Goal: Information Seeking & Learning: Compare options

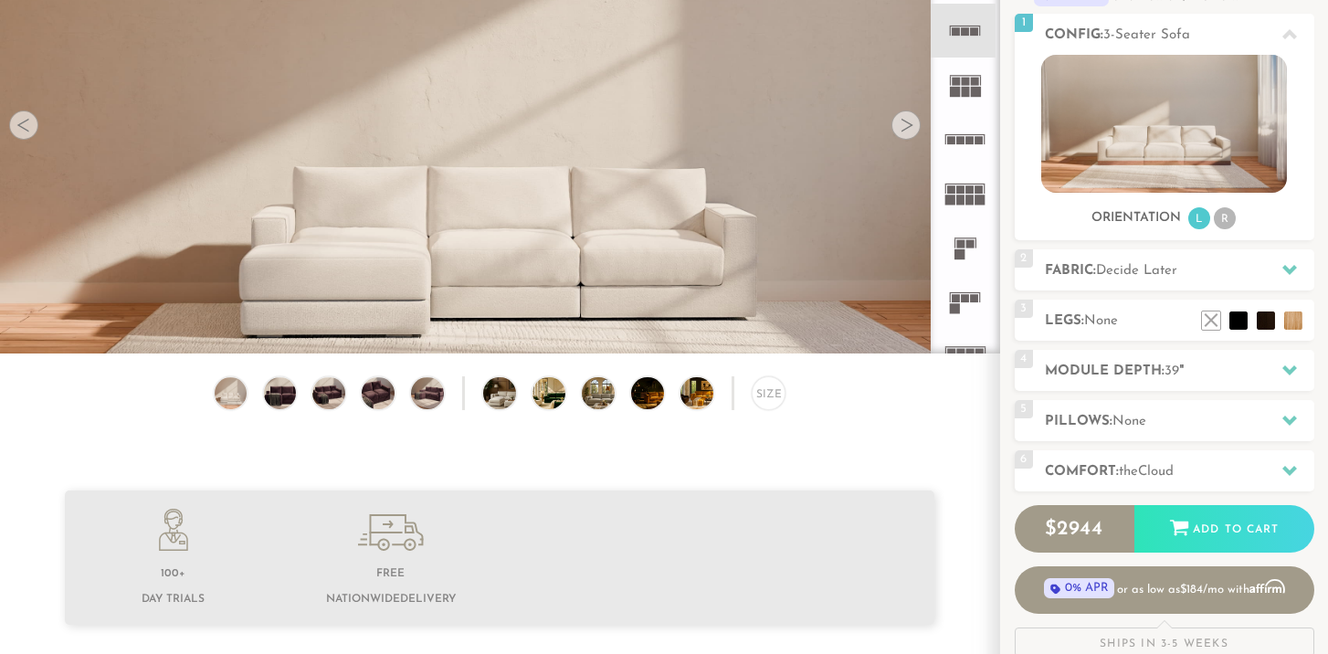
scroll to position [286, 0]
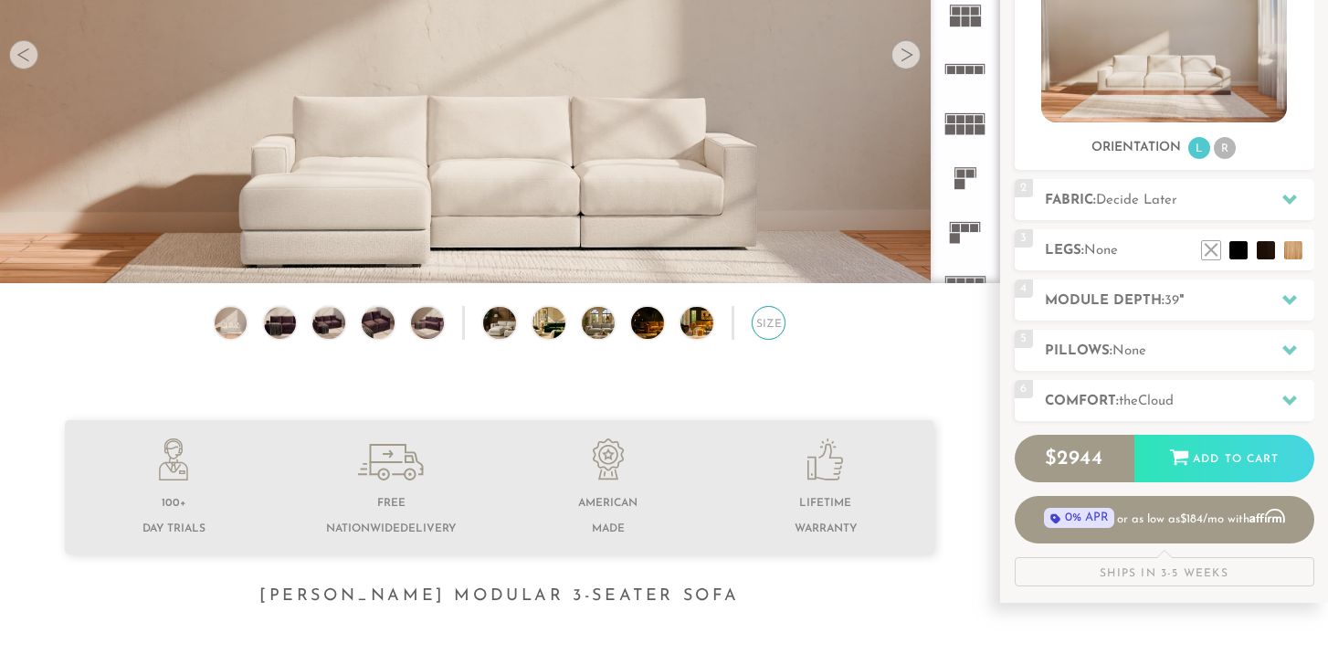
click at [773, 330] on div "Size" at bounding box center [769, 323] width 35 height 35
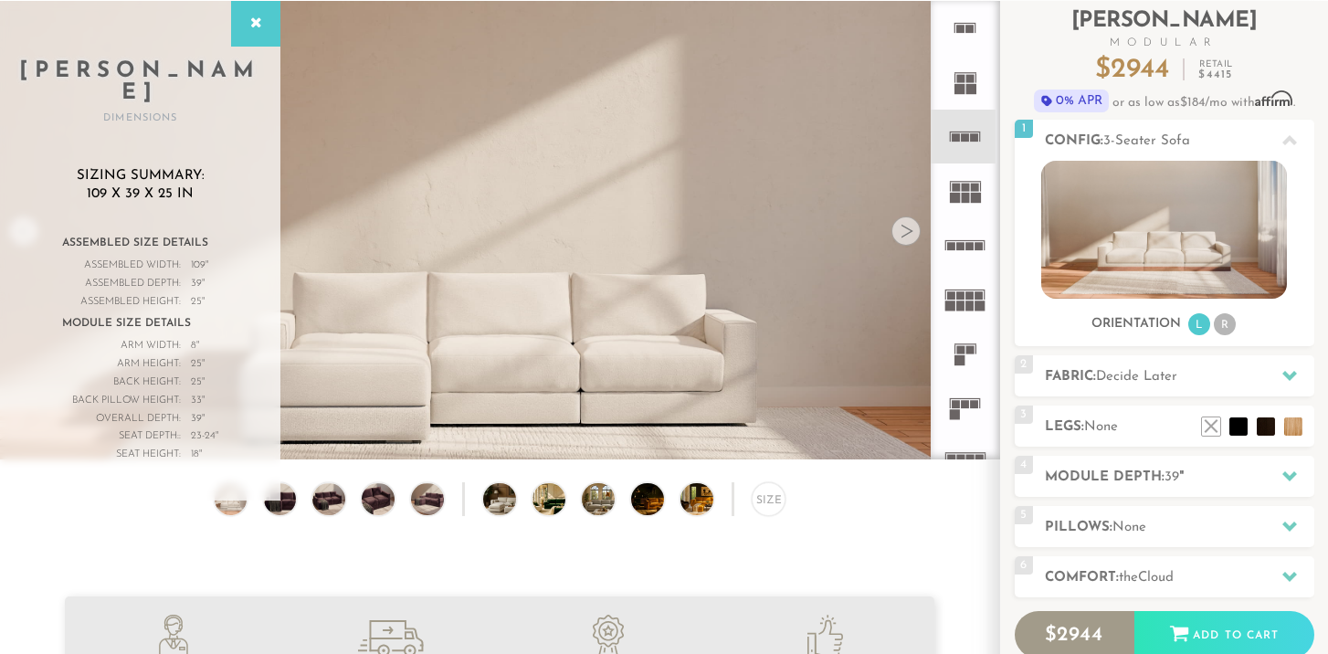
scroll to position [105, 0]
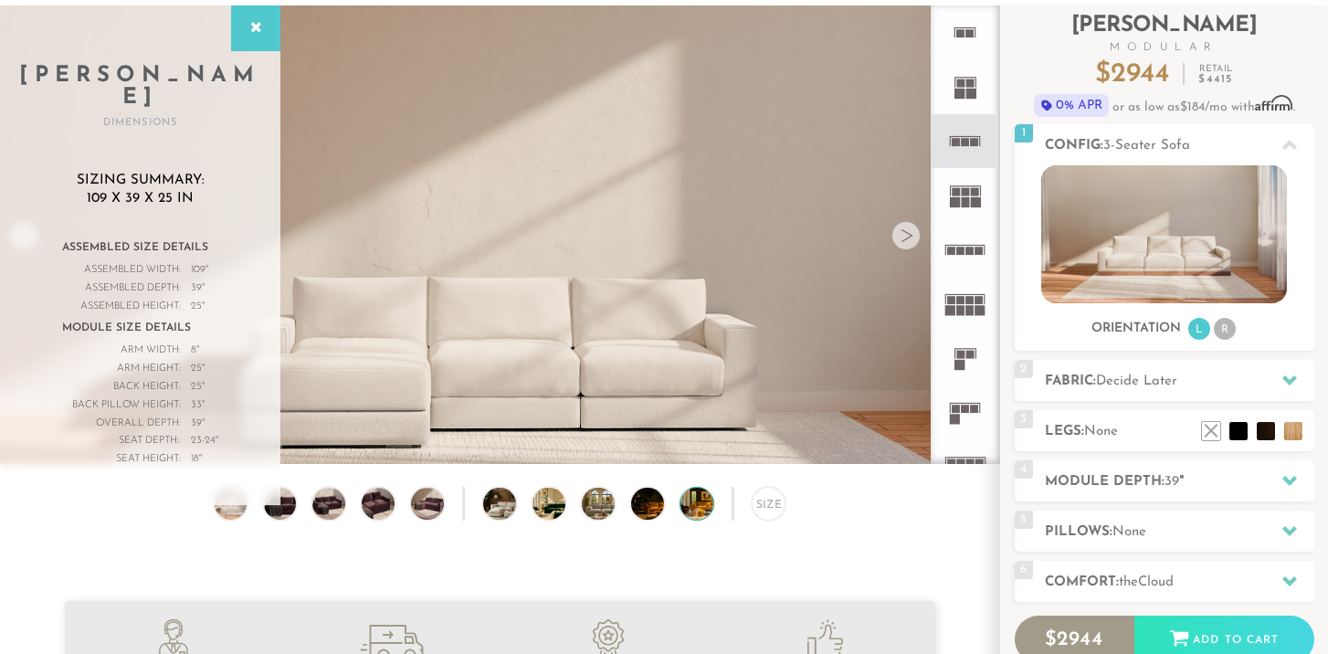
click at [703, 509] on img at bounding box center [709, 504] width 58 height 33
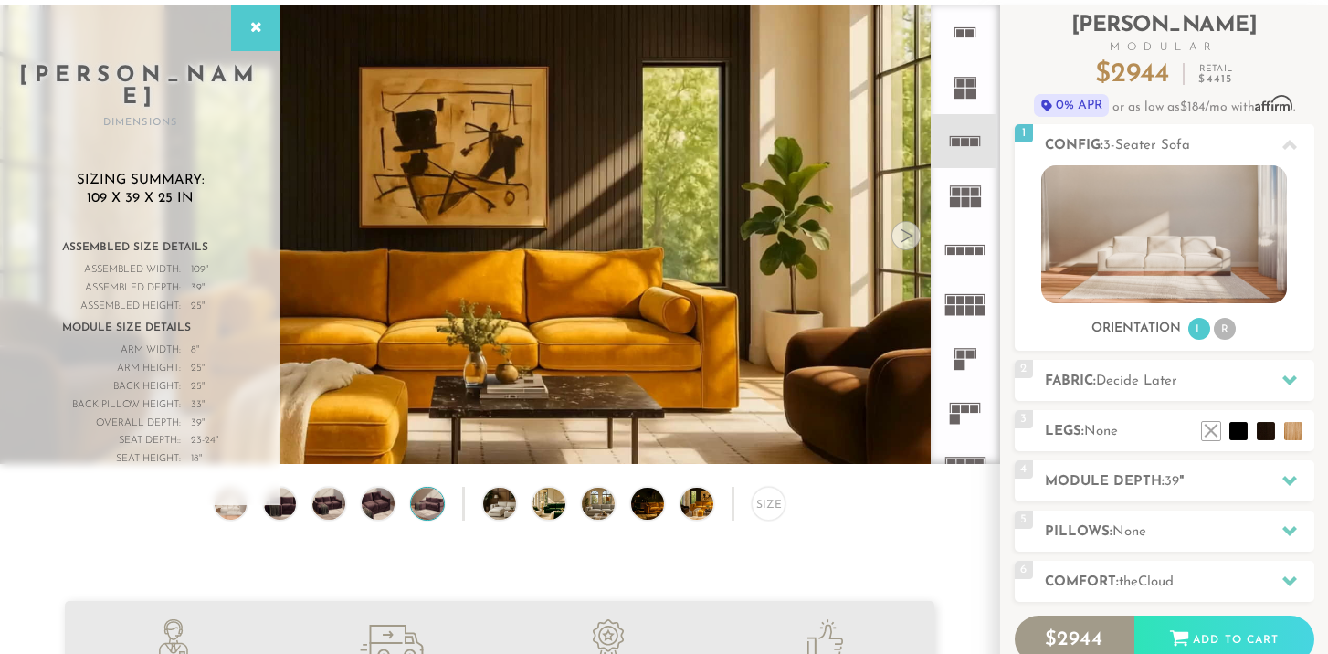
click at [424, 507] on img at bounding box center [427, 504] width 39 height 33
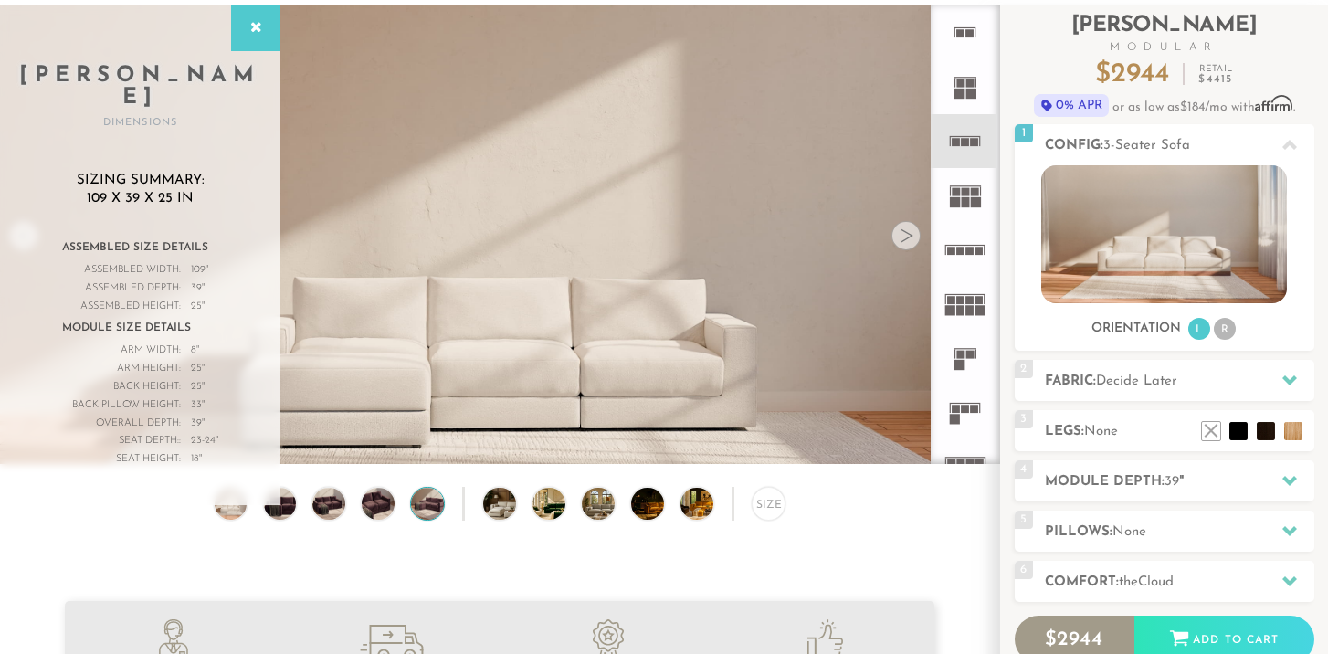
scroll to position [0, 0]
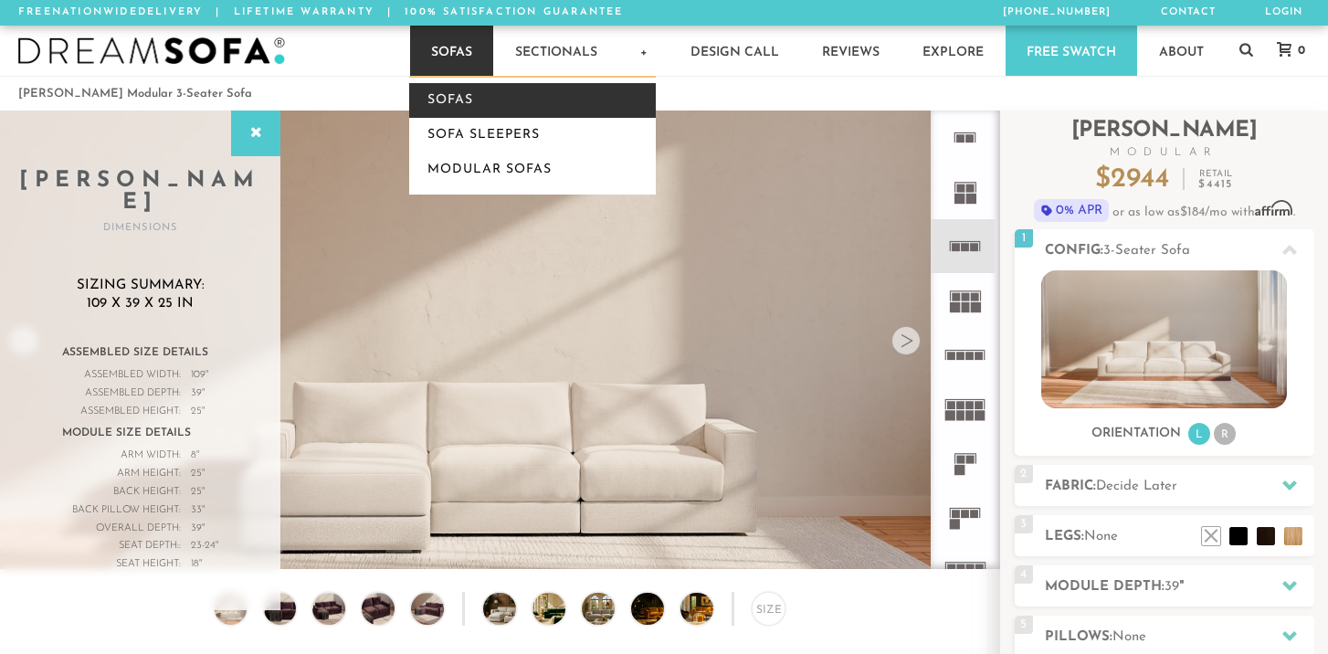
click at [468, 97] on link "Sofas" at bounding box center [532, 100] width 247 height 35
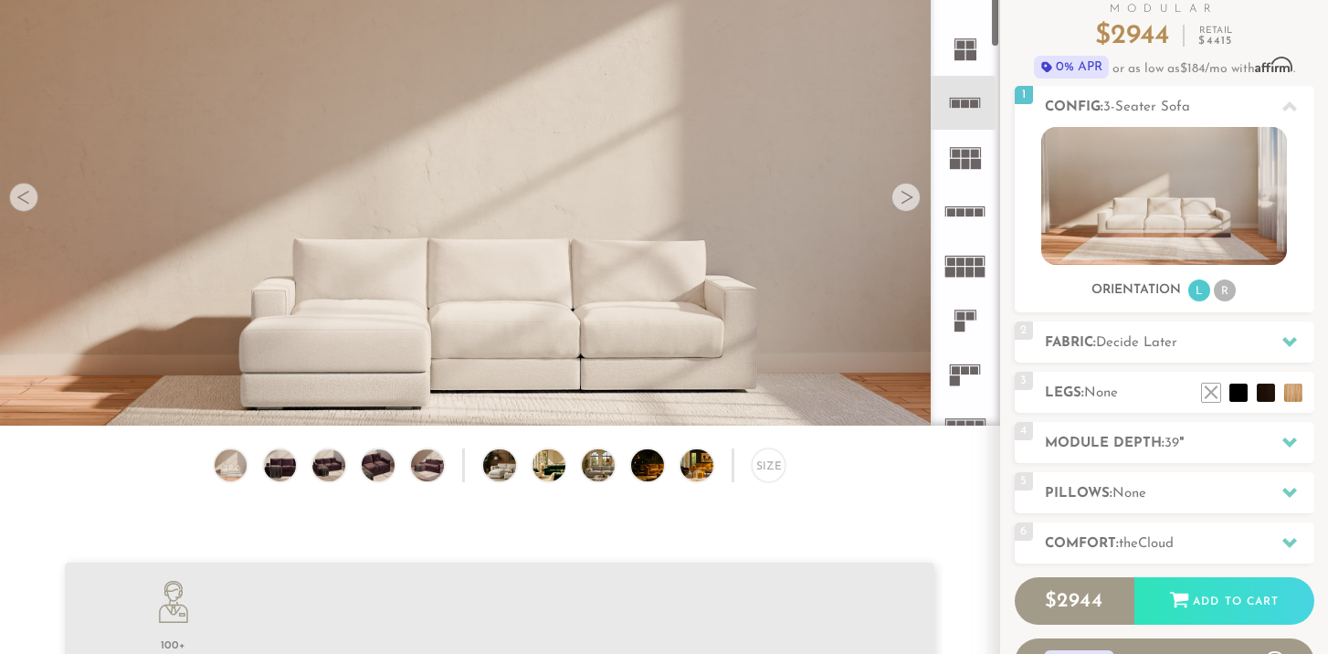
scroll to position [144, 0]
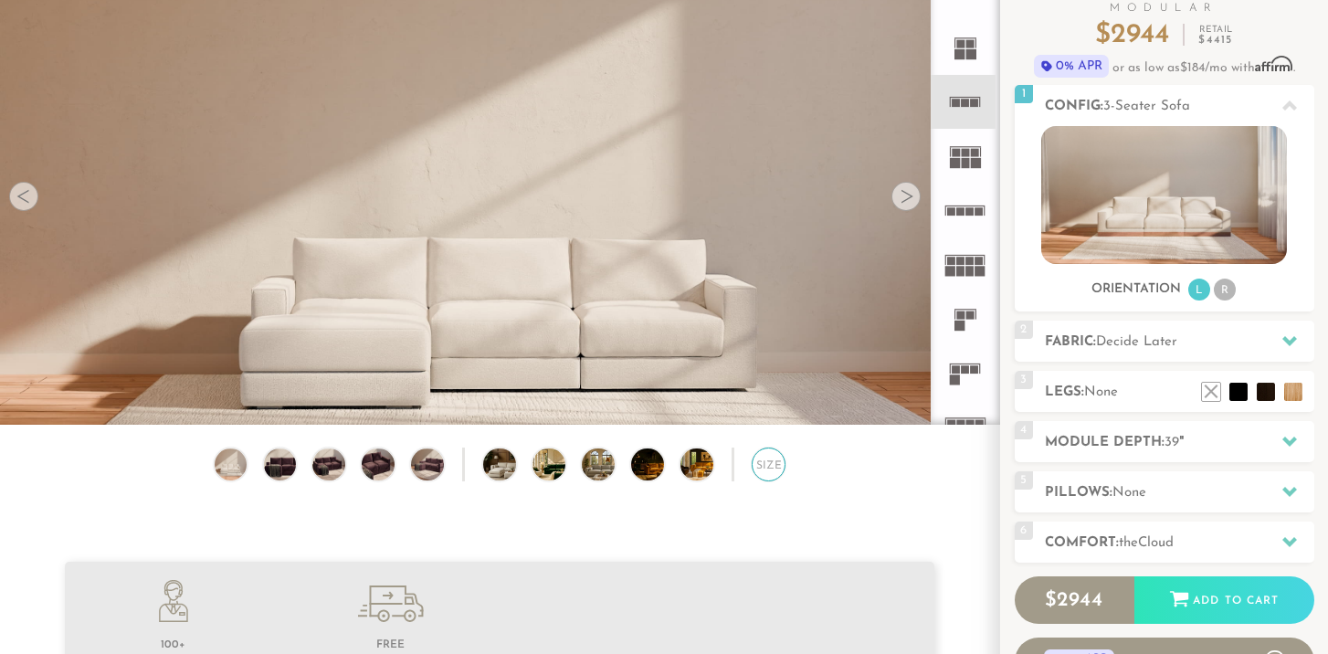
click at [773, 467] on div "Size" at bounding box center [769, 464] width 35 height 35
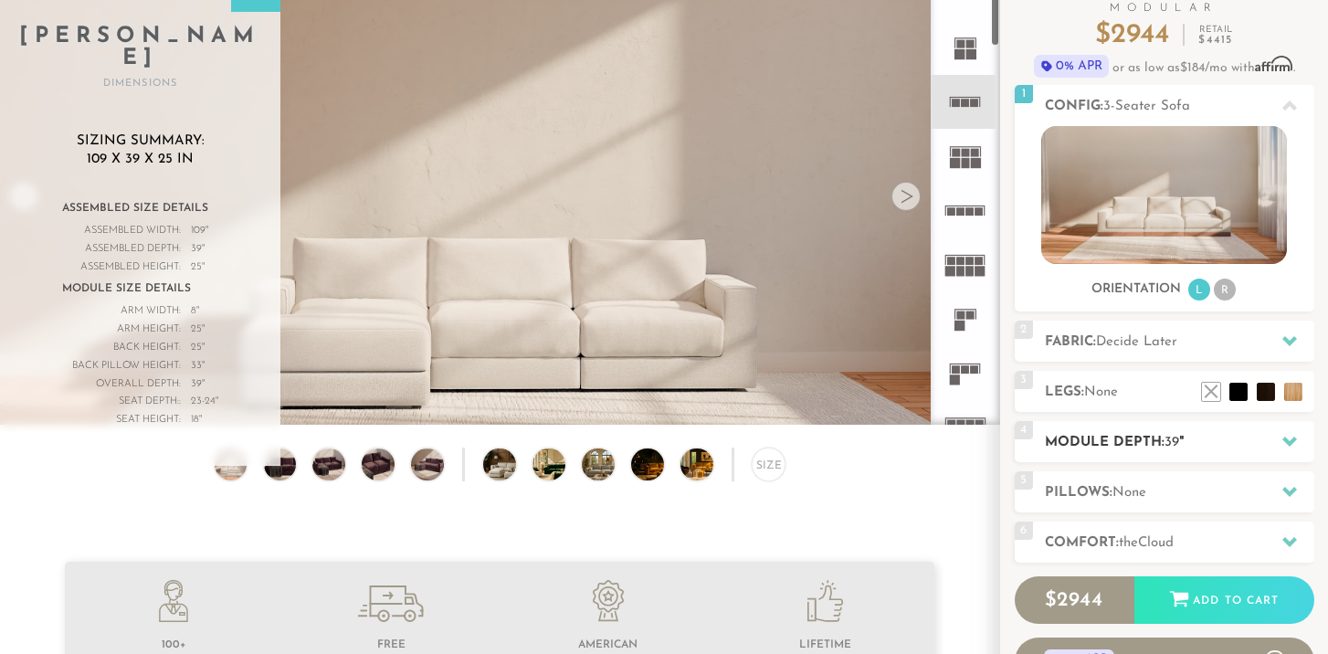
click at [1132, 447] on h2 "Module Depth: 39 "" at bounding box center [1179, 442] width 269 height 21
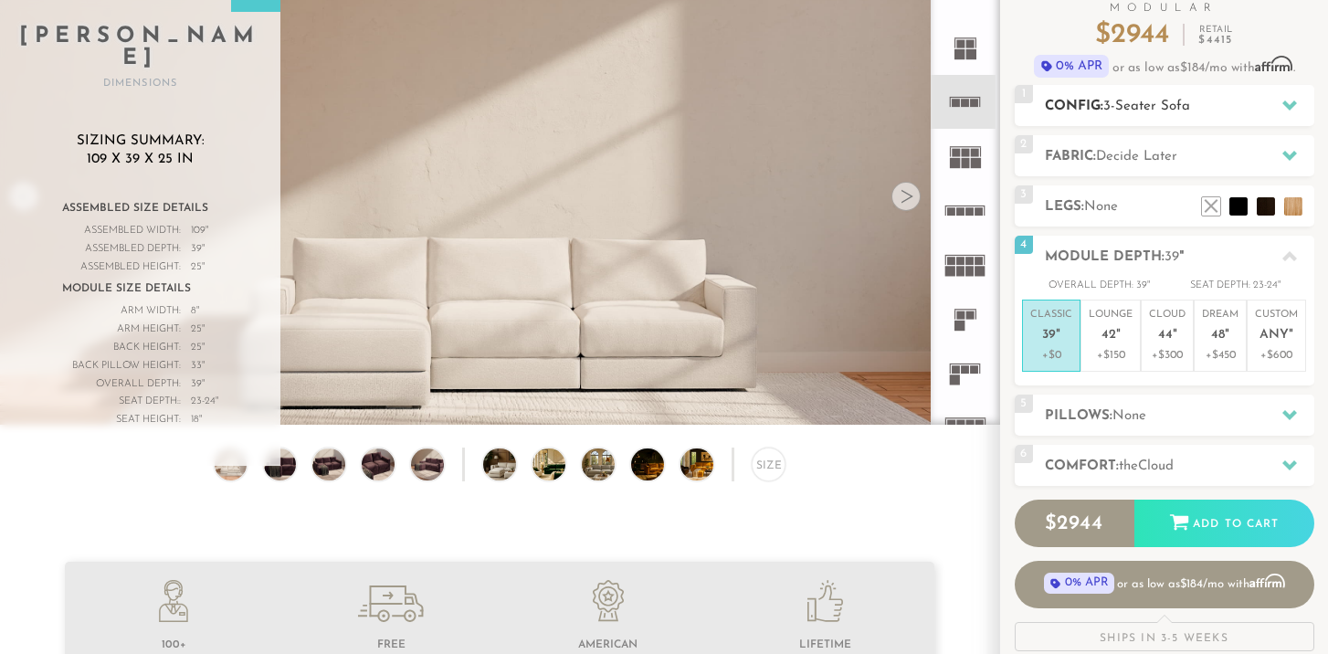
click at [1198, 106] on h2 "Config: 3-Seater Sofa" at bounding box center [1179, 106] width 269 height 21
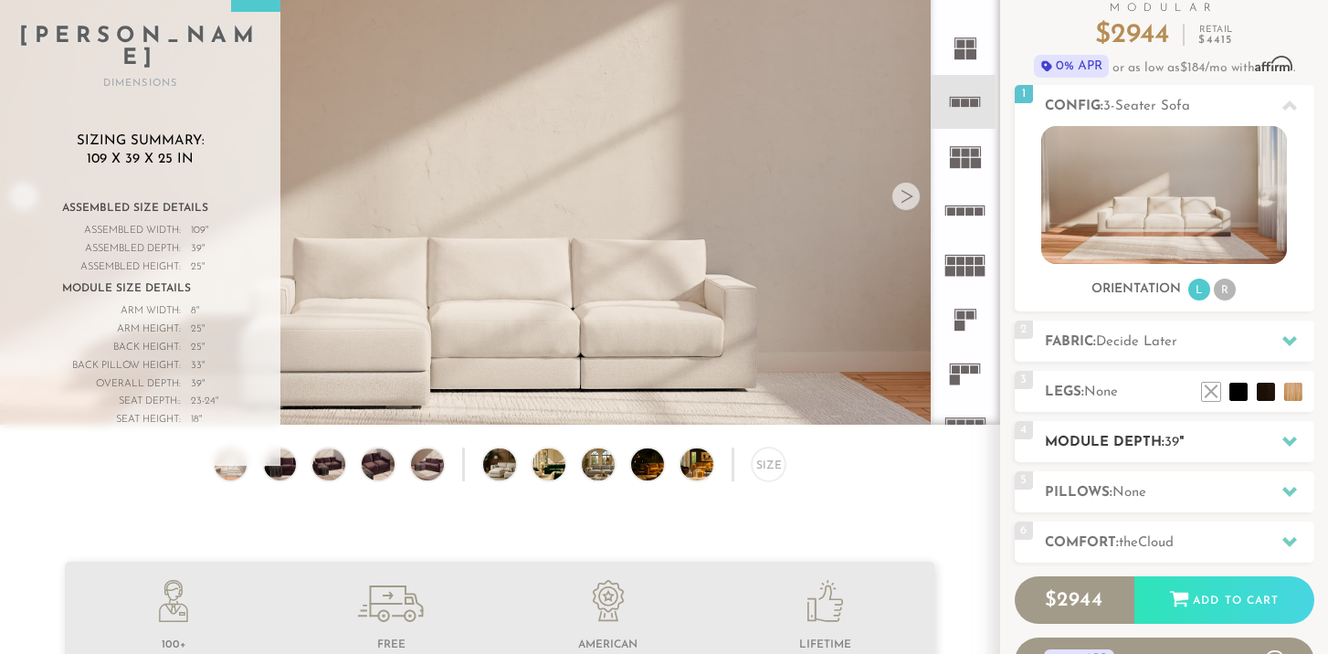
click at [1084, 433] on h2 "Module Depth: 39 "" at bounding box center [1179, 442] width 269 height 21
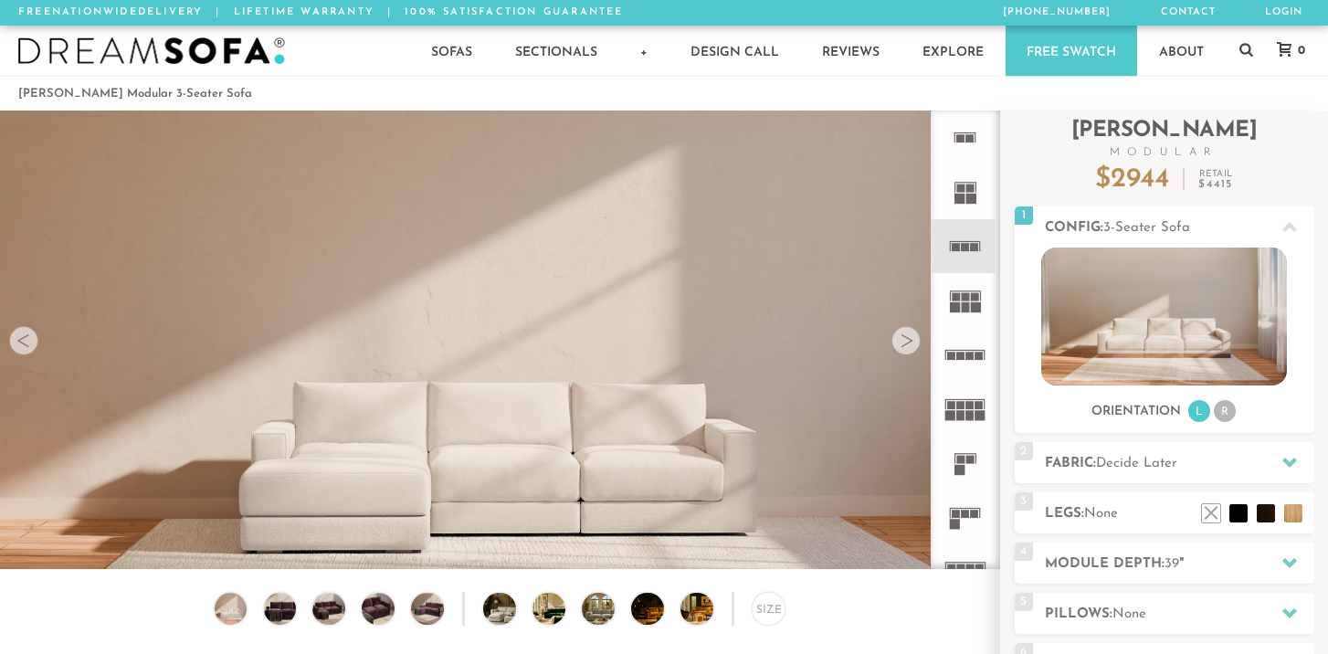
scroll to position [20114, 1328]
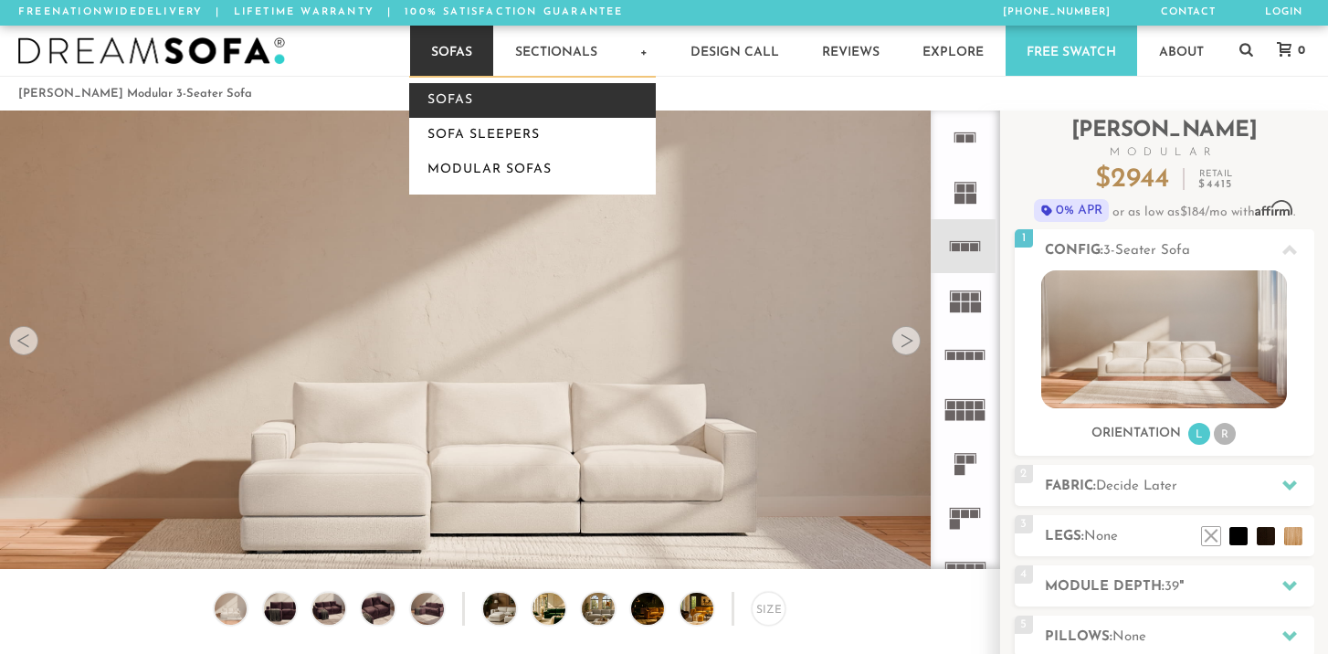
click at [457, 110] on link "Sofas" at bounding box center [532, 100] width 247 height 35
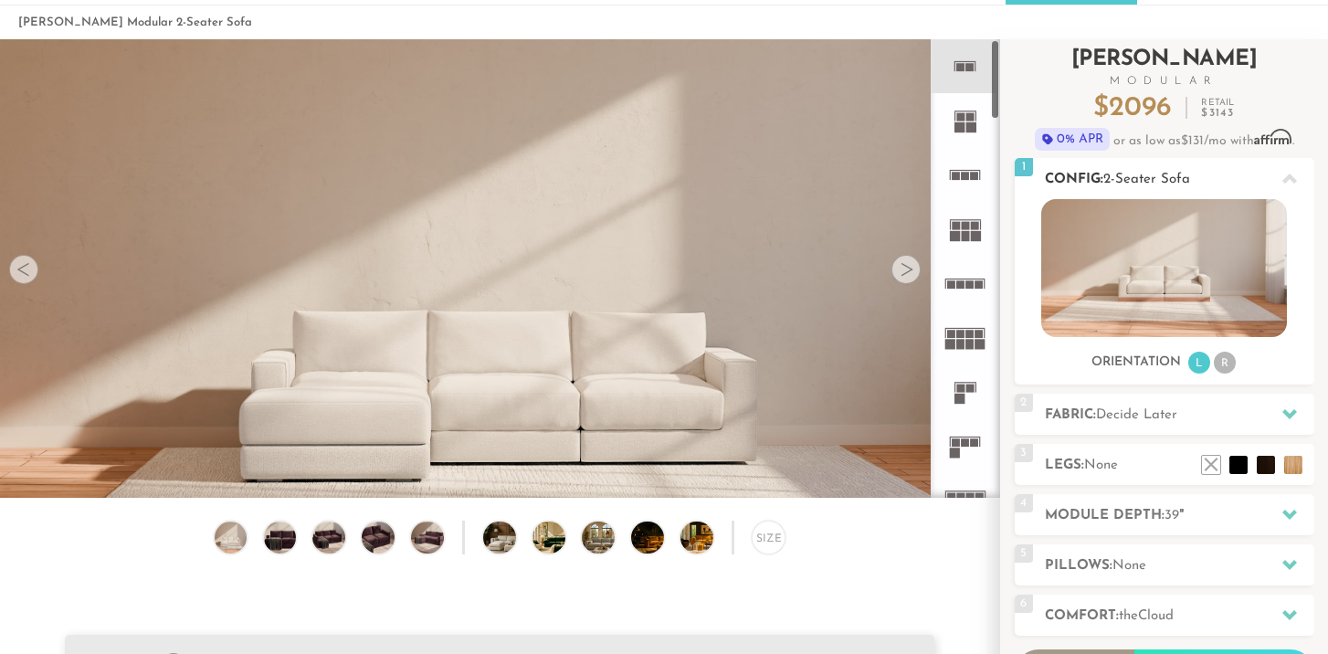
scroll to position [69, 0]
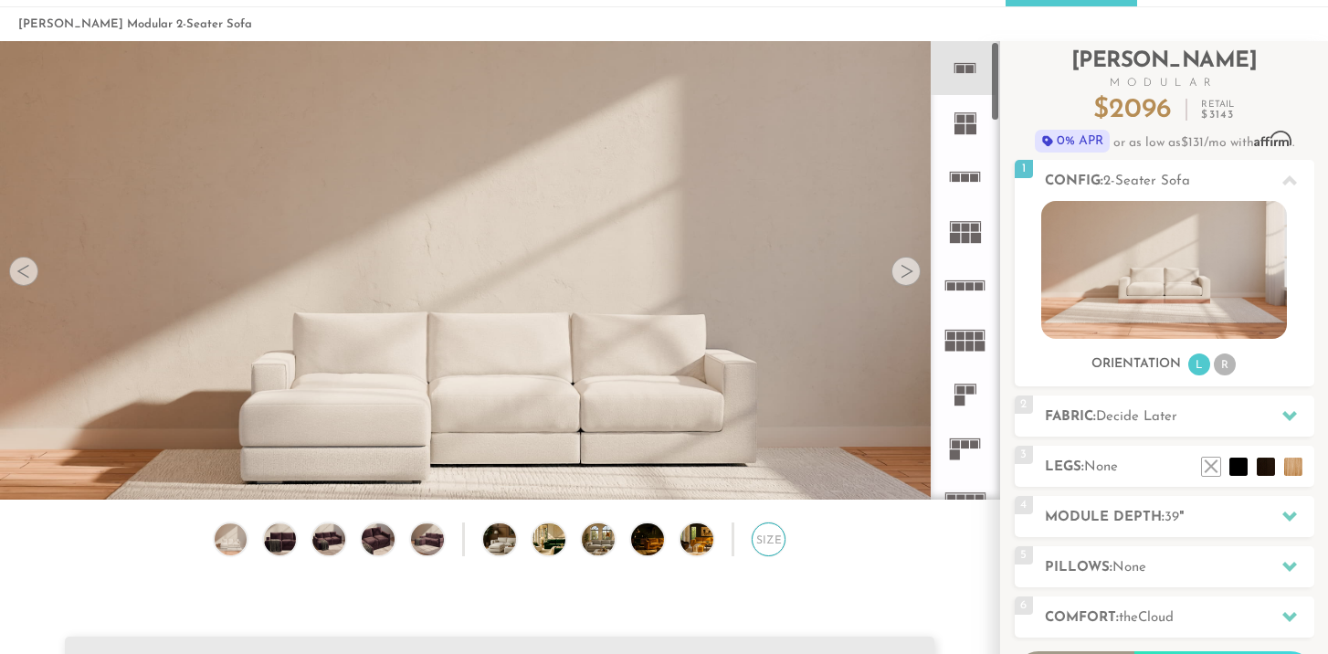
click at [773, 525] on div "Size" at bounding box center [769, 539] width 35 height 35
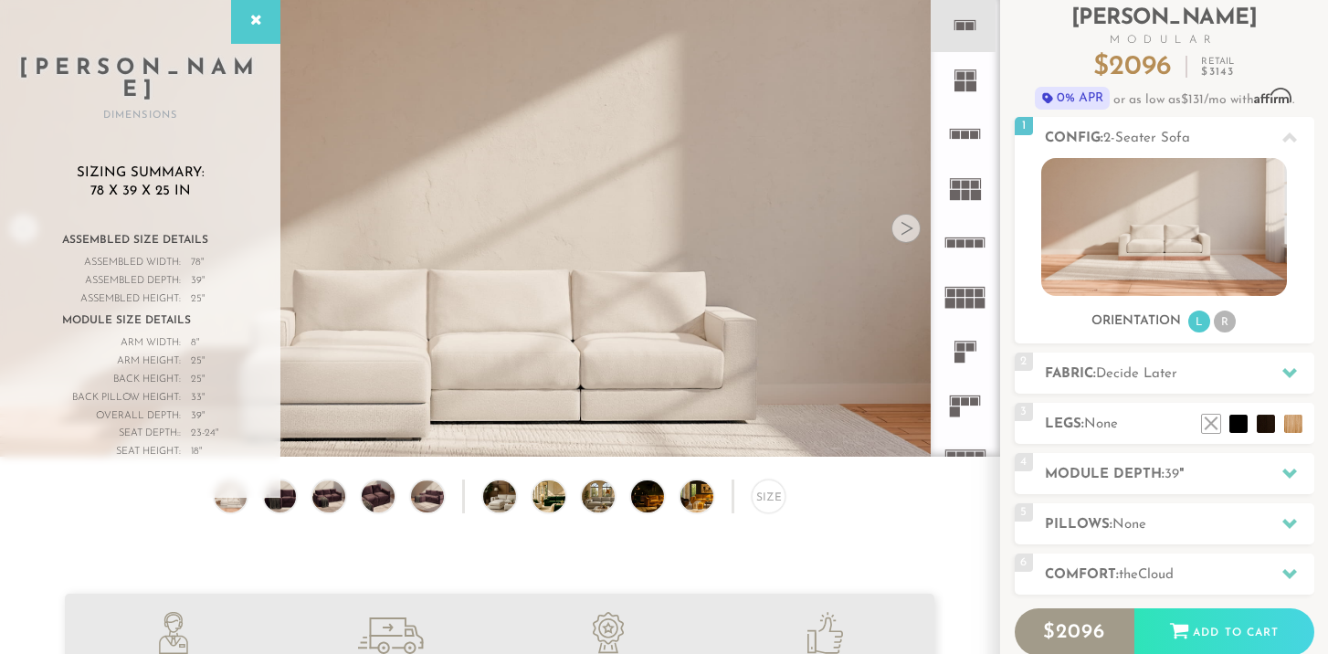
scroll to position [118, 0]
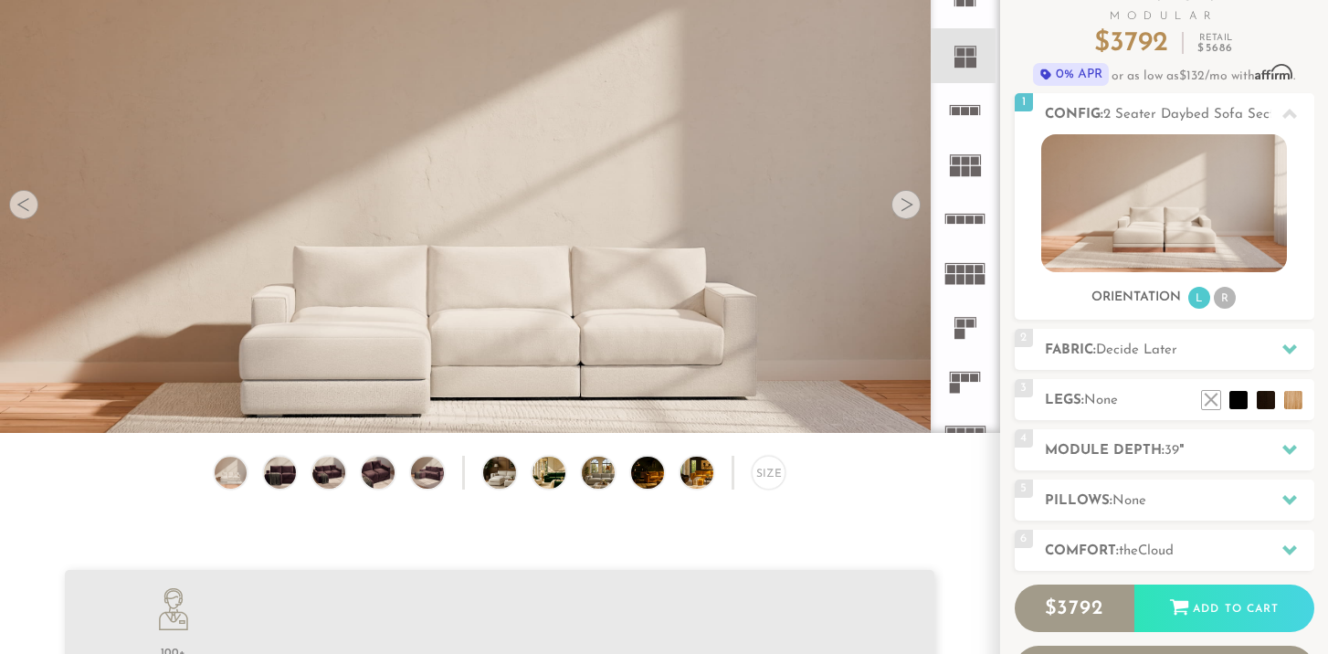
scroll to position [159, 0]
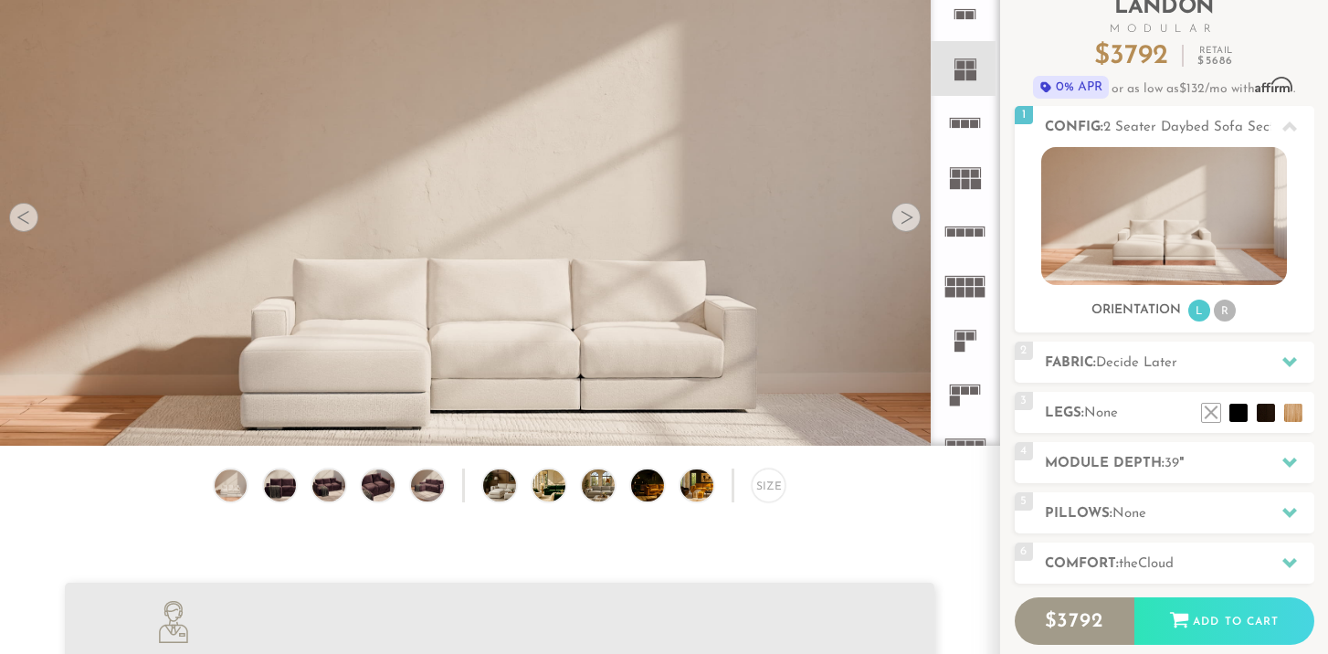
scroll to position [125, 0]
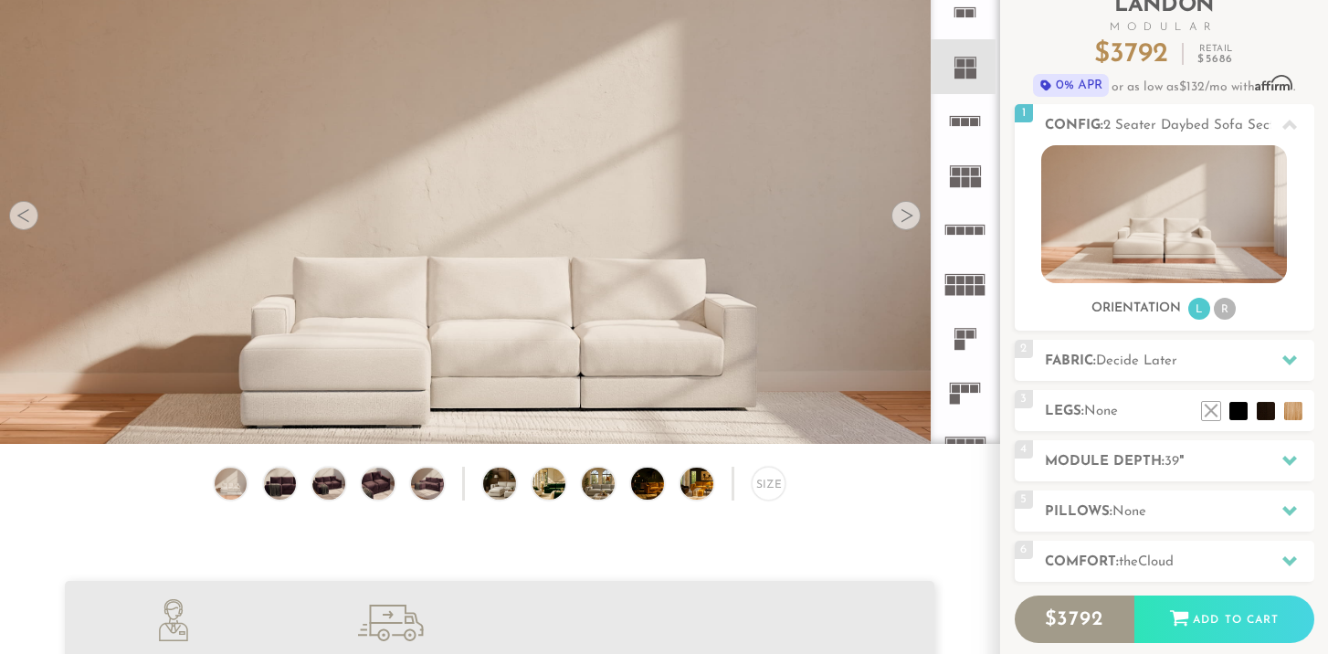
click at [896, 215] on div at bounding box center [905, 215] width 29 height 29
click at [903, 215] on div at bounding box center [905, 215] width 29 height 29
click at [496, 493] on img at bounding box center [512, 484] width 58 height 33
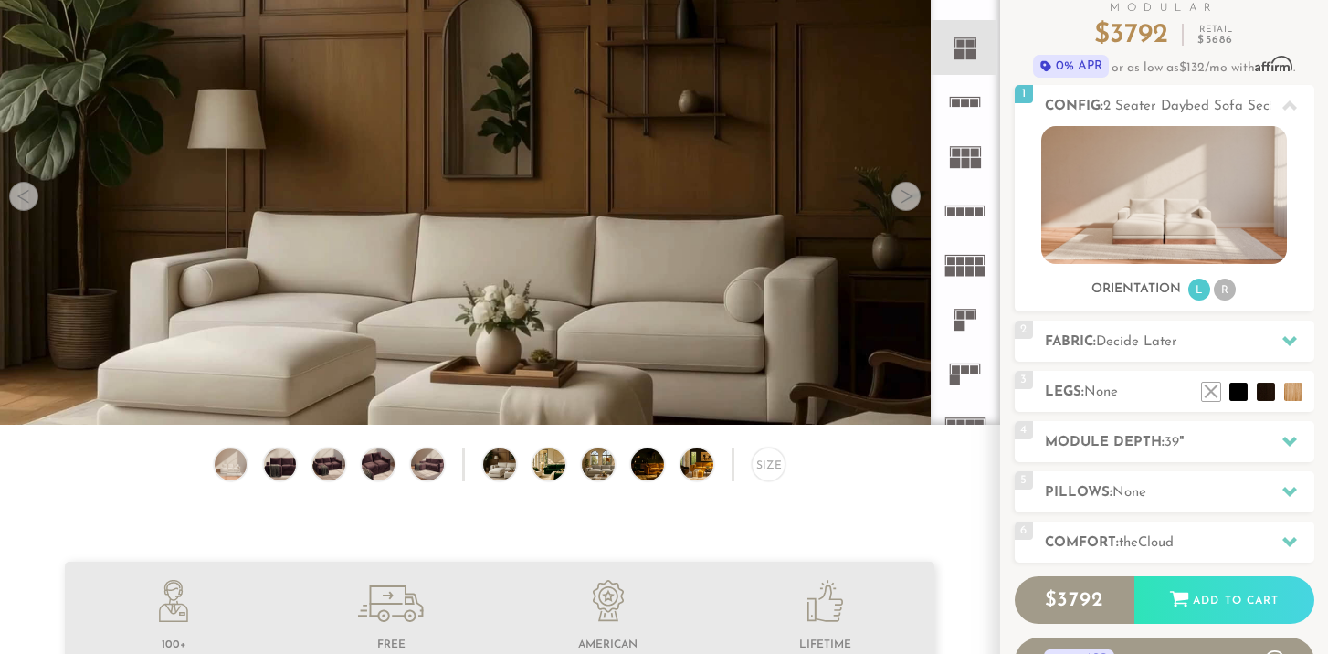
scroll to position [123, 0]
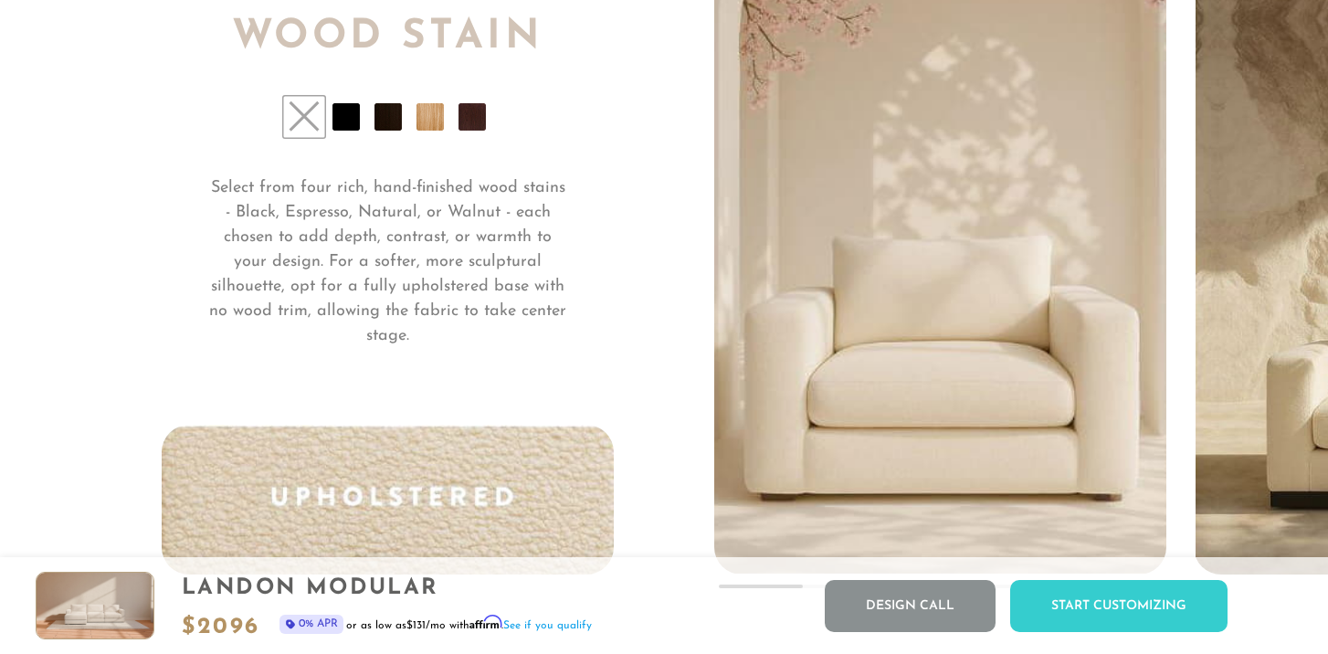
scroll to position [13543, 0]
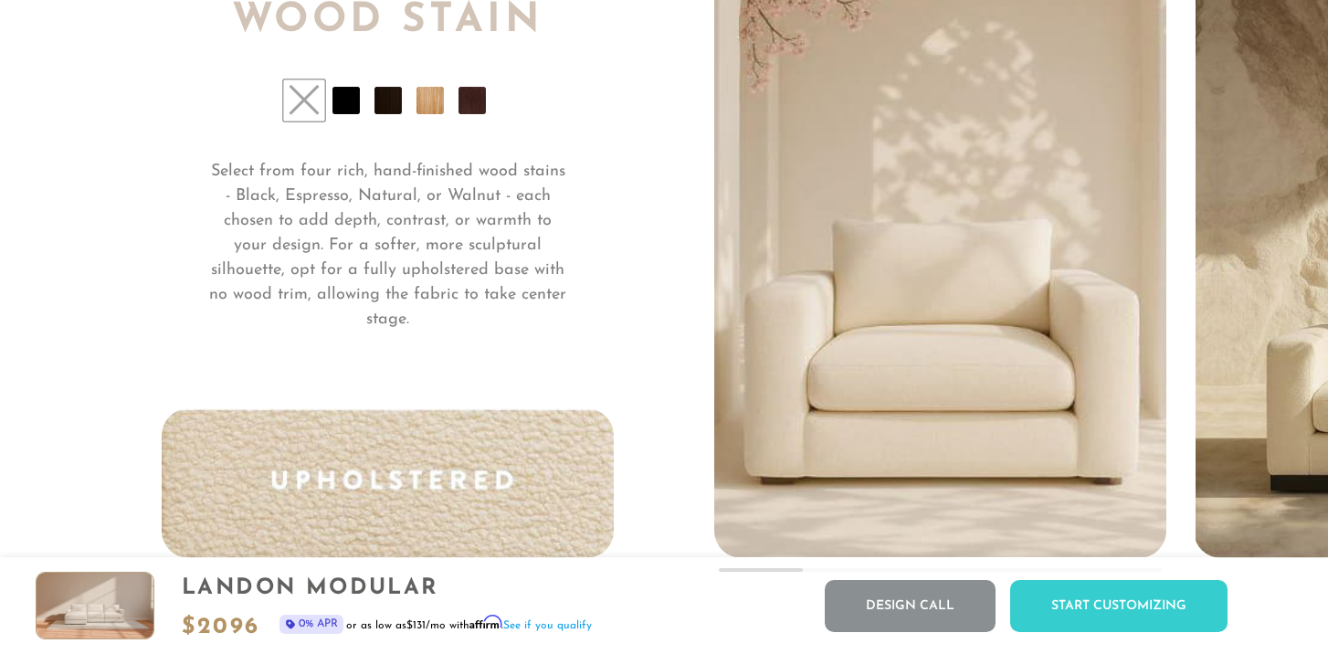
click at [339, 108] on li at bounding box center [345, 100] width 27 height 27
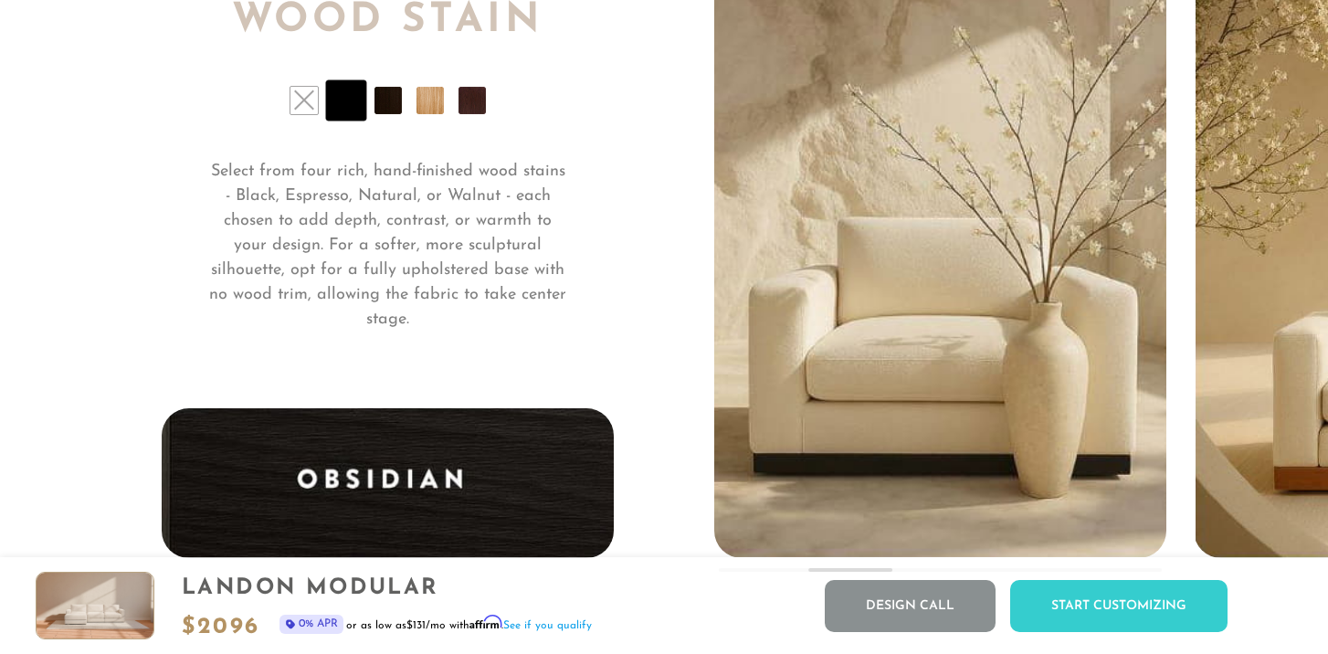
click at [383, 106] on li at bounding box center [387, 100] width 27 height 27
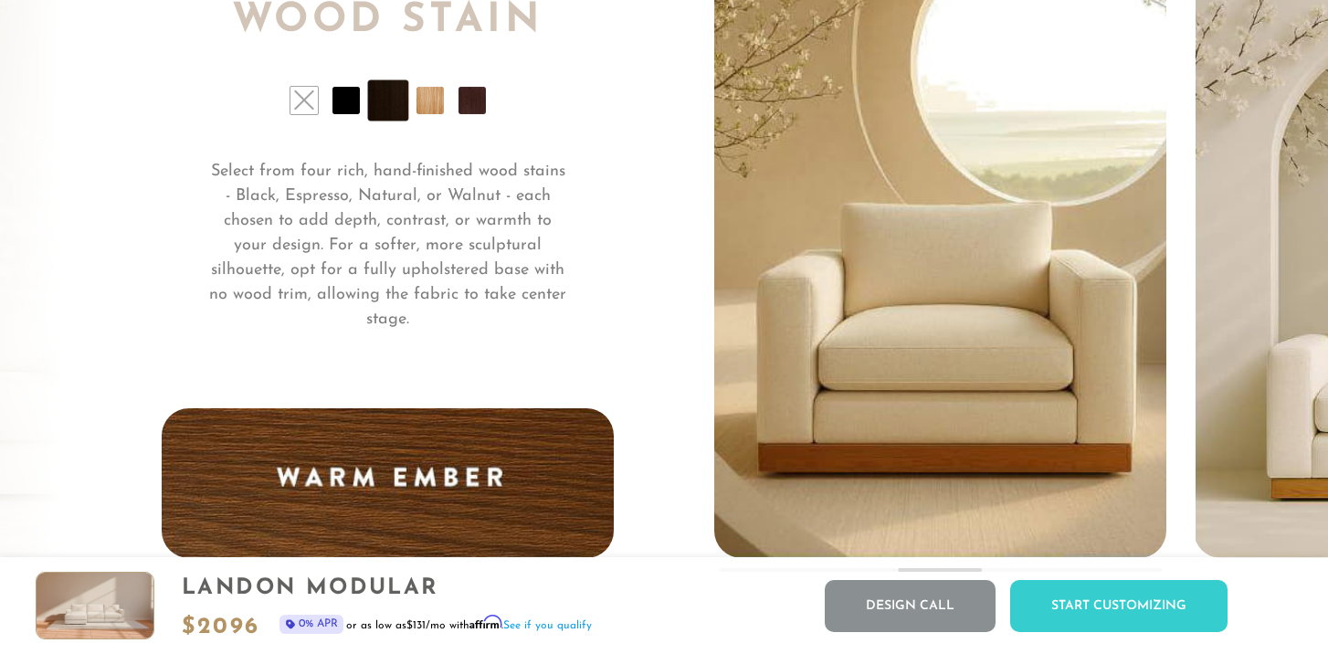
click at [439, 100] on li at bounding box center [429, 100] width 27 height 27
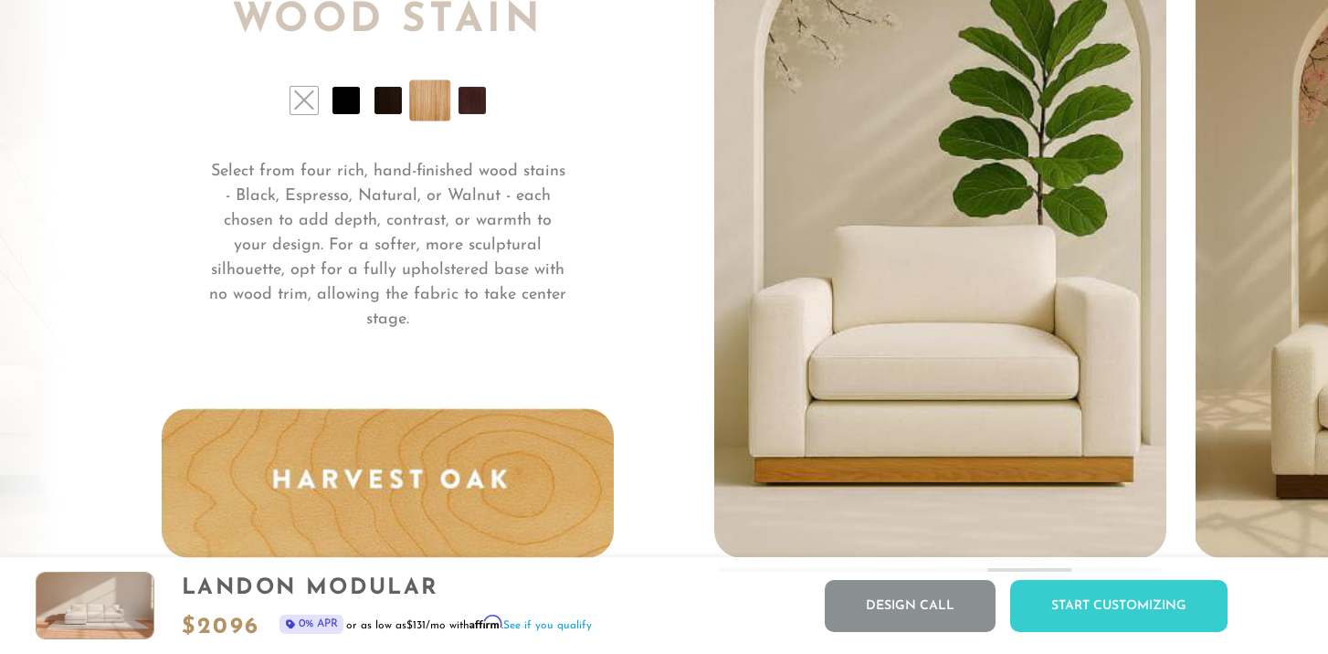
click at [482, 100] on li at bounding box center [471, 100] width 27 height 27
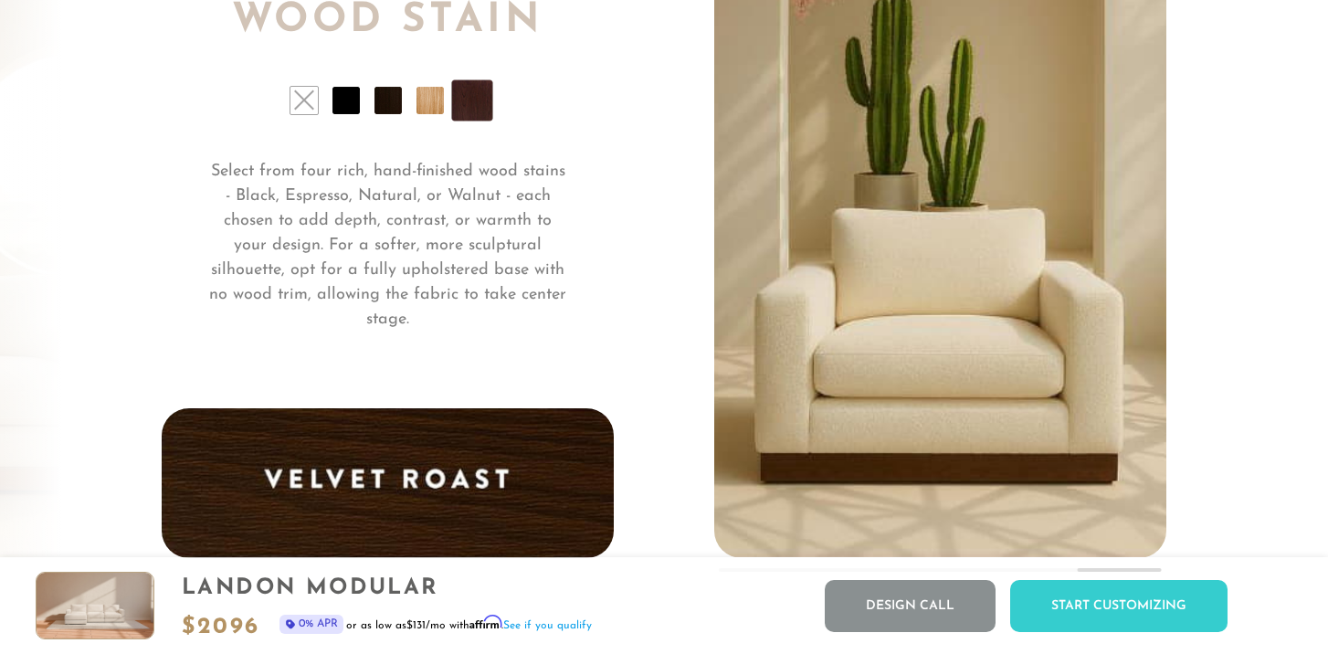
click at [435, 101] on li at bounding box center [429, 100] width 27 height 27
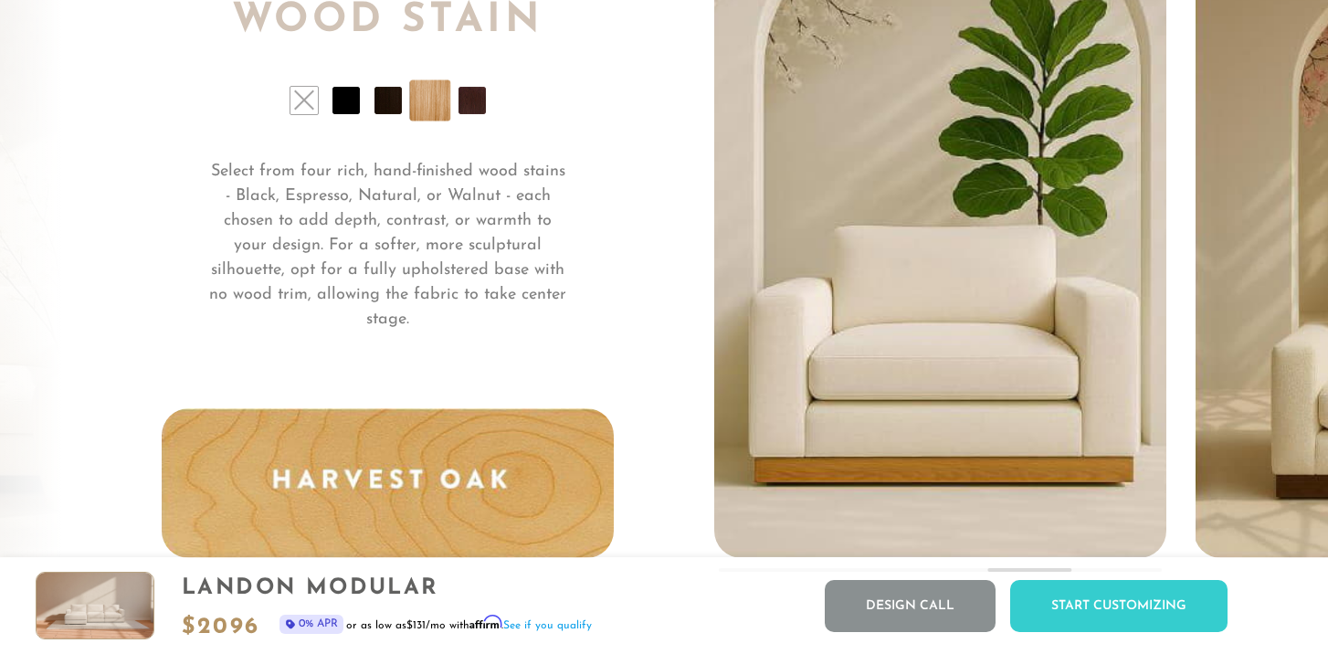
click at [474, 97] on li at bounding box center [471, 100] width 27 height 27
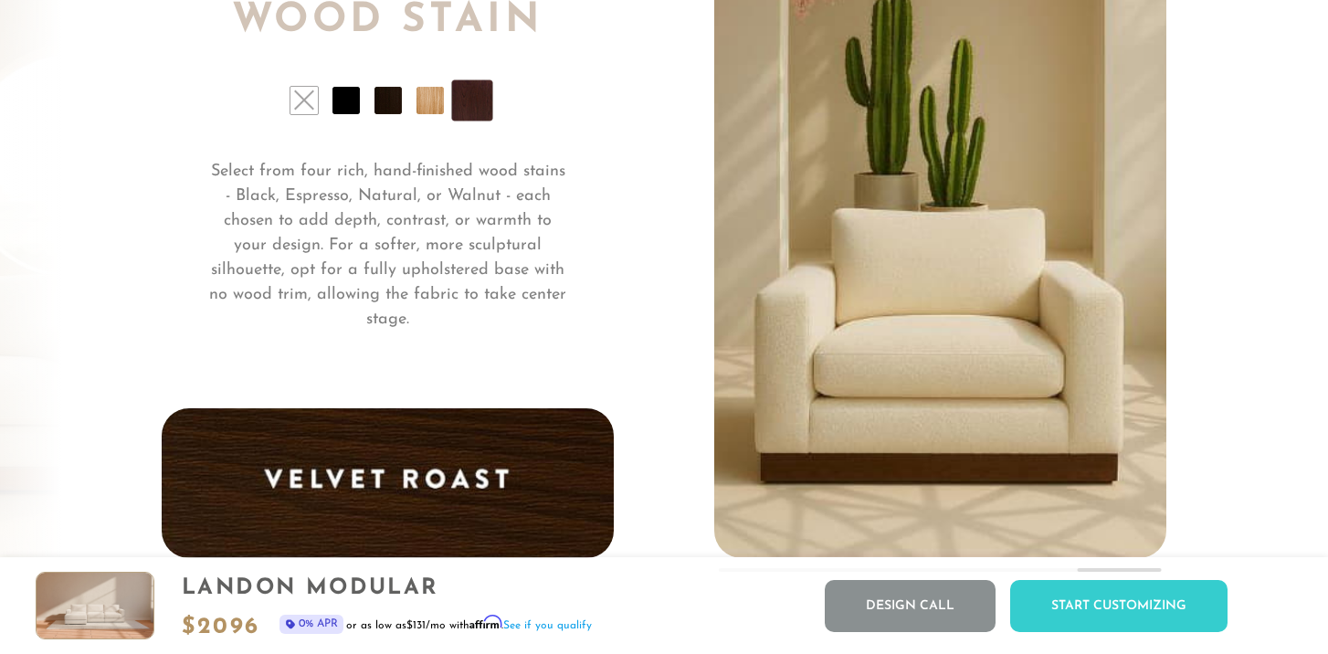
click at [431, 100] on li at bounding box center [429, 100] width 27 height 27
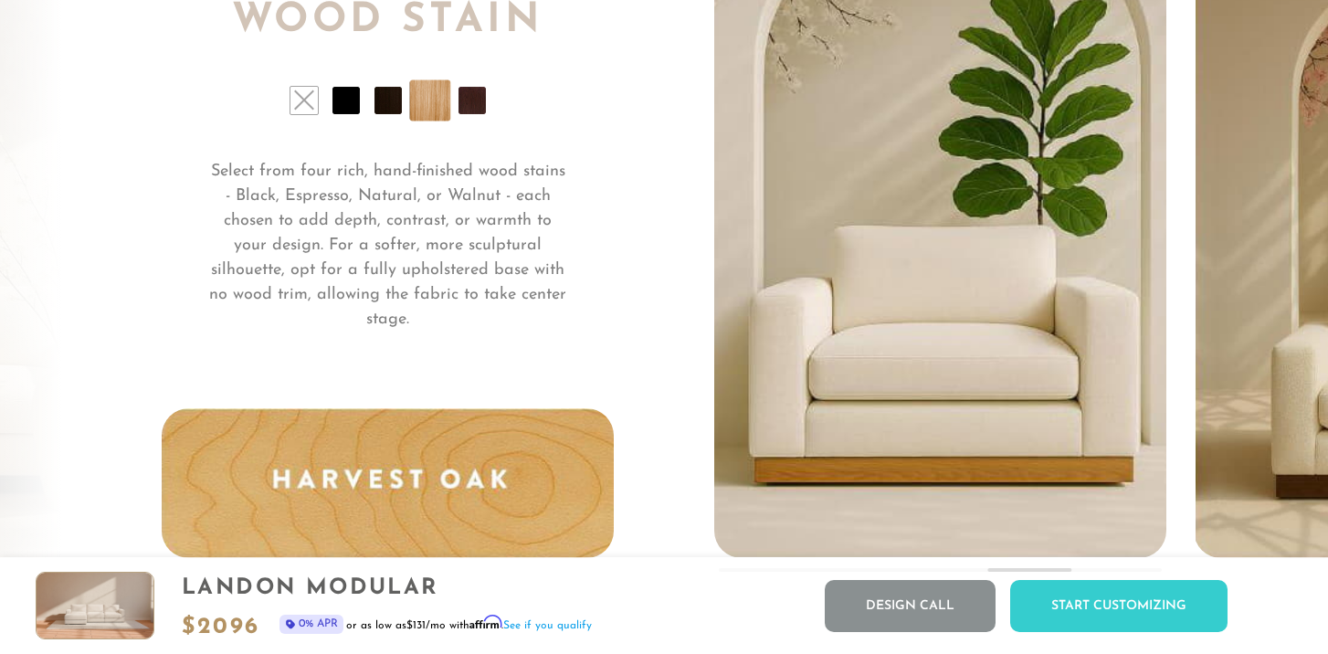
click at [382, 111] on li at bounding box center [387, 100] width 27 height 27
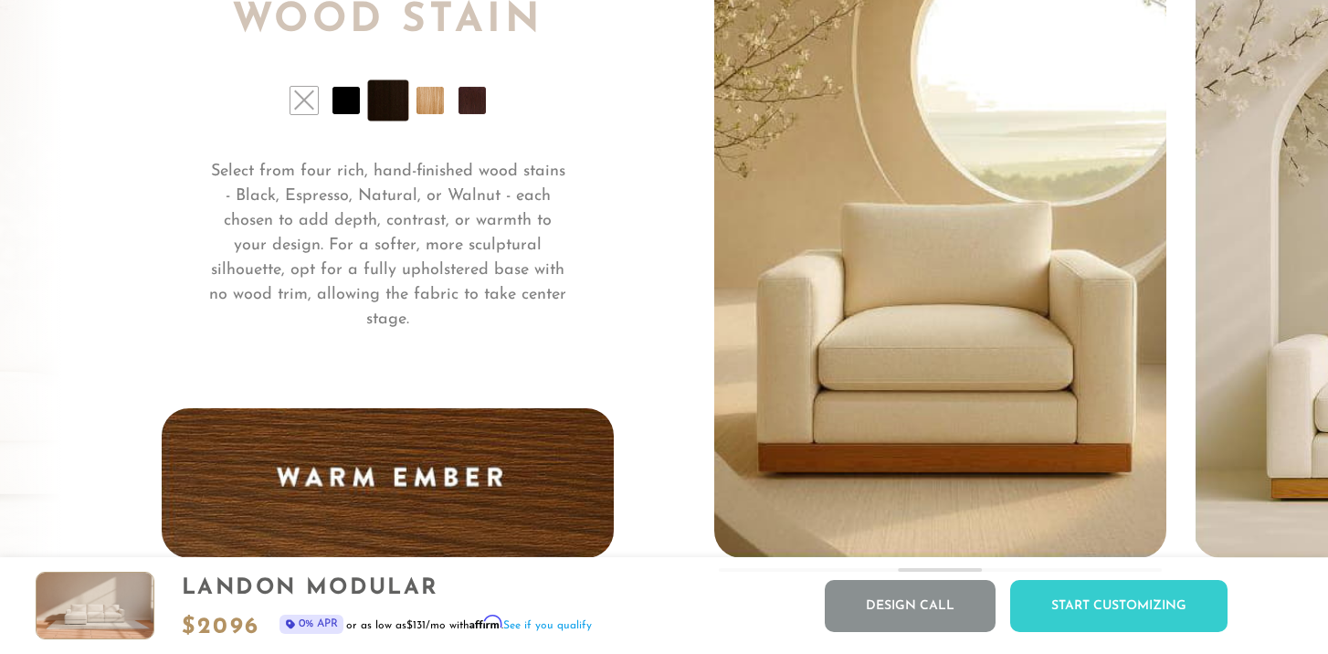
click at [307, 91] on li at bounding box center [303, 100] width 27 height 27
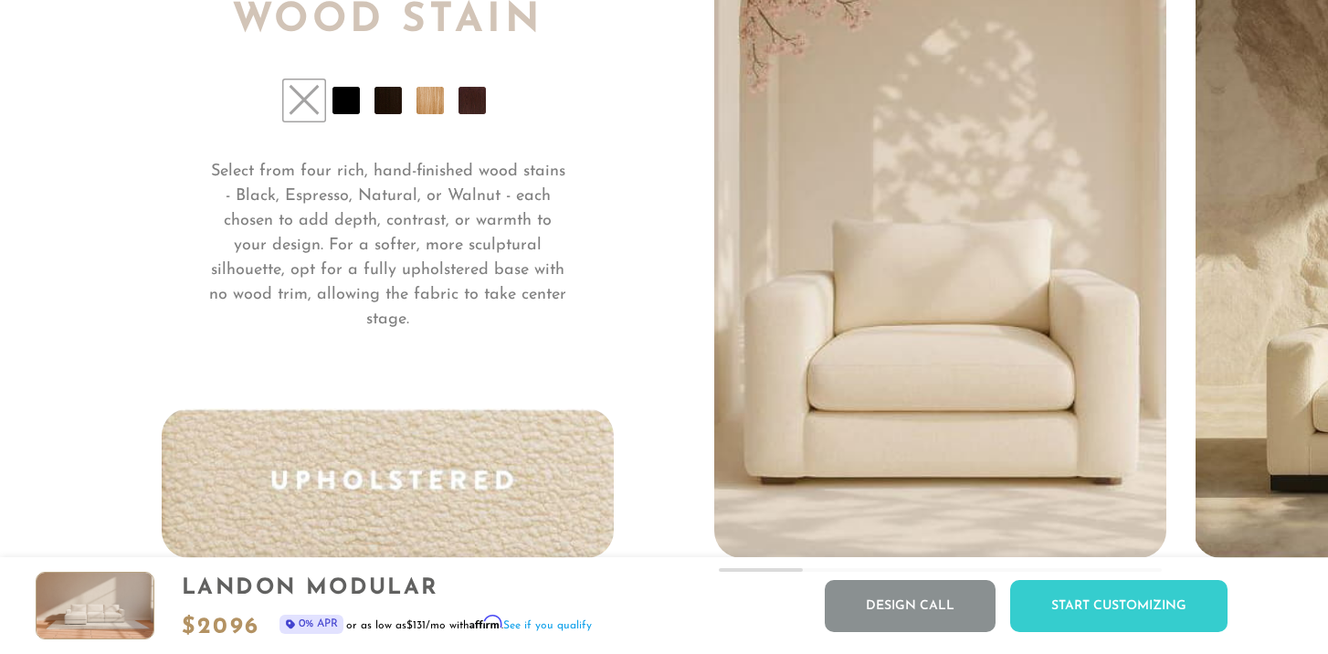
click at [334, 106] on li at bounding box center [345, 100] width 27 height 27
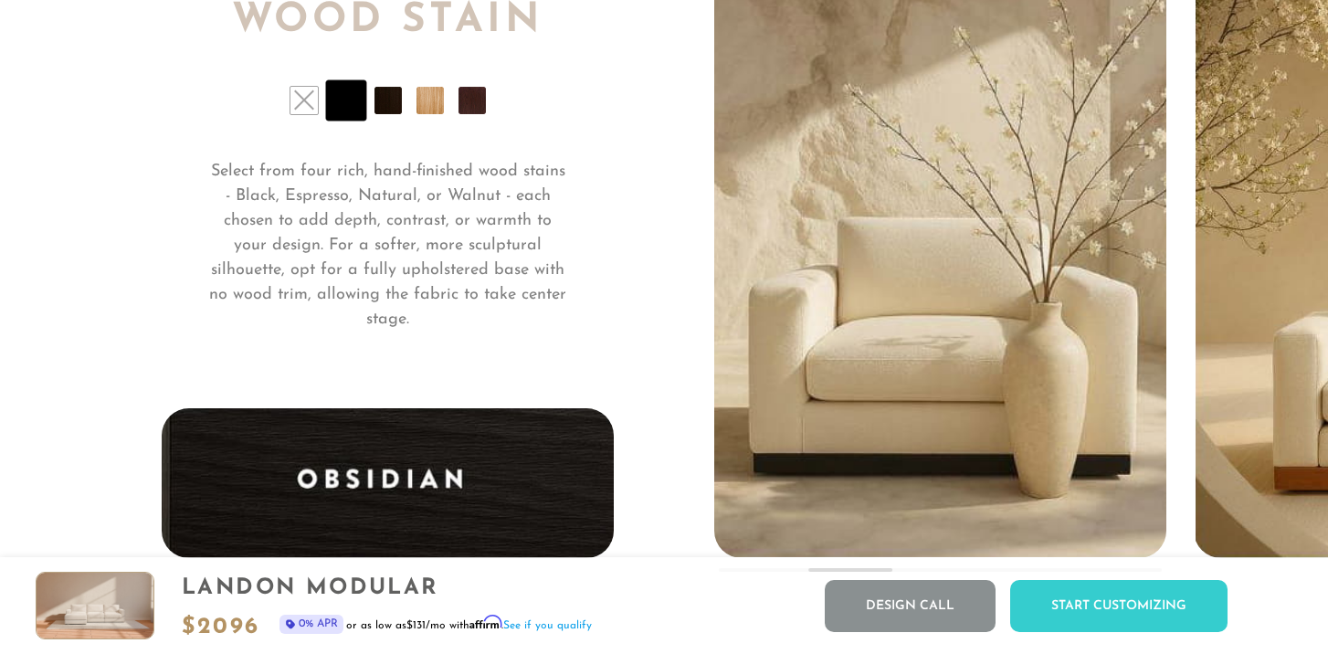
click at [312, 110] on li at bounding box center [303, 100] width 27 height 27
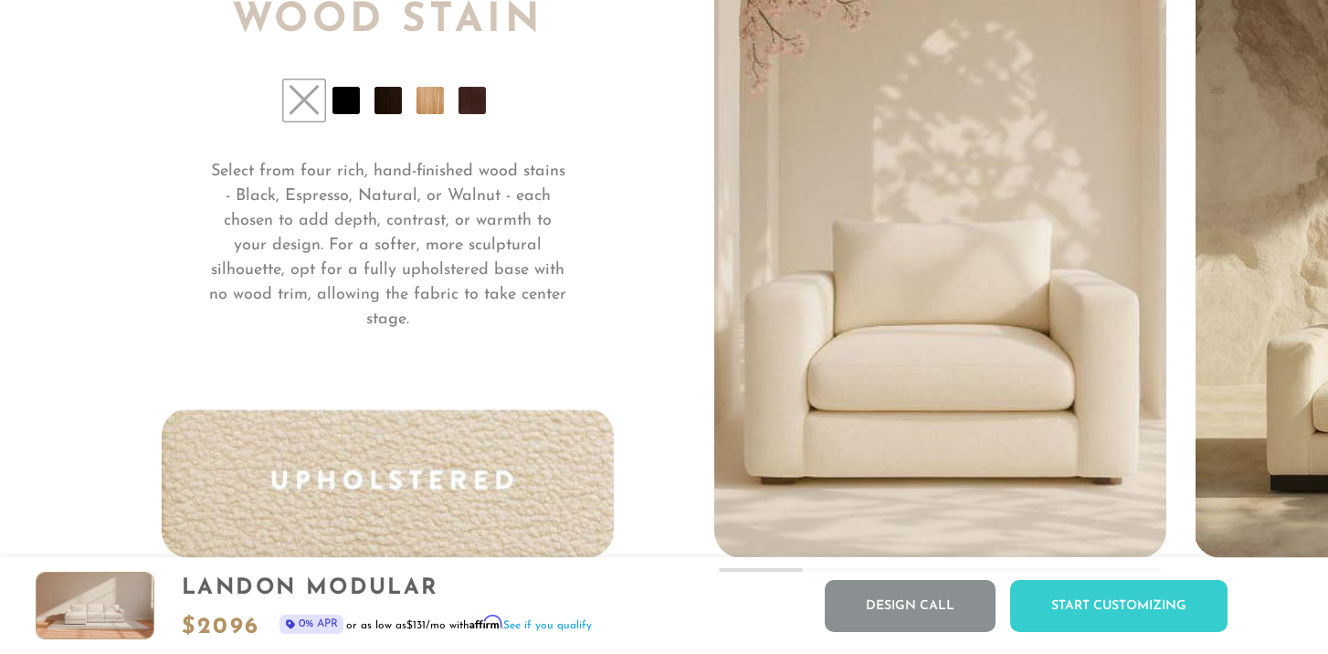
click at [356, 100] on li at bounding box center [345, 100] width 27 height 27
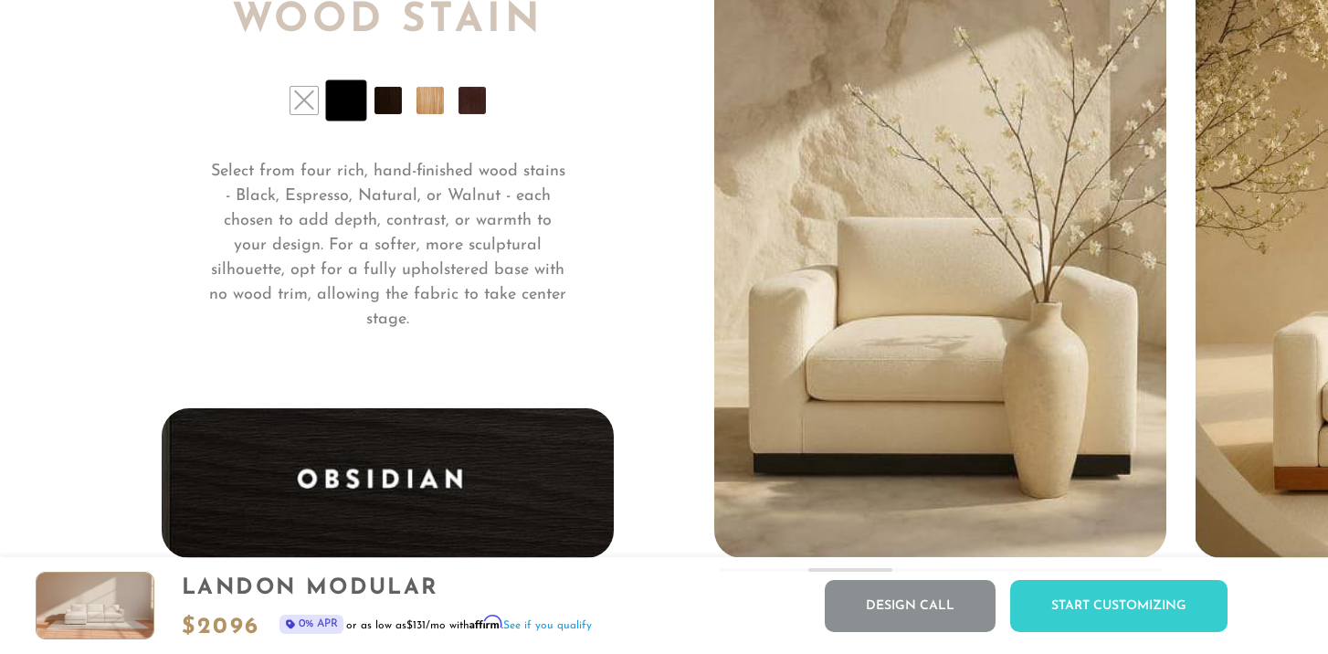
click at [306, 100] on li at bounding box center [303, 100] width 27 height 27
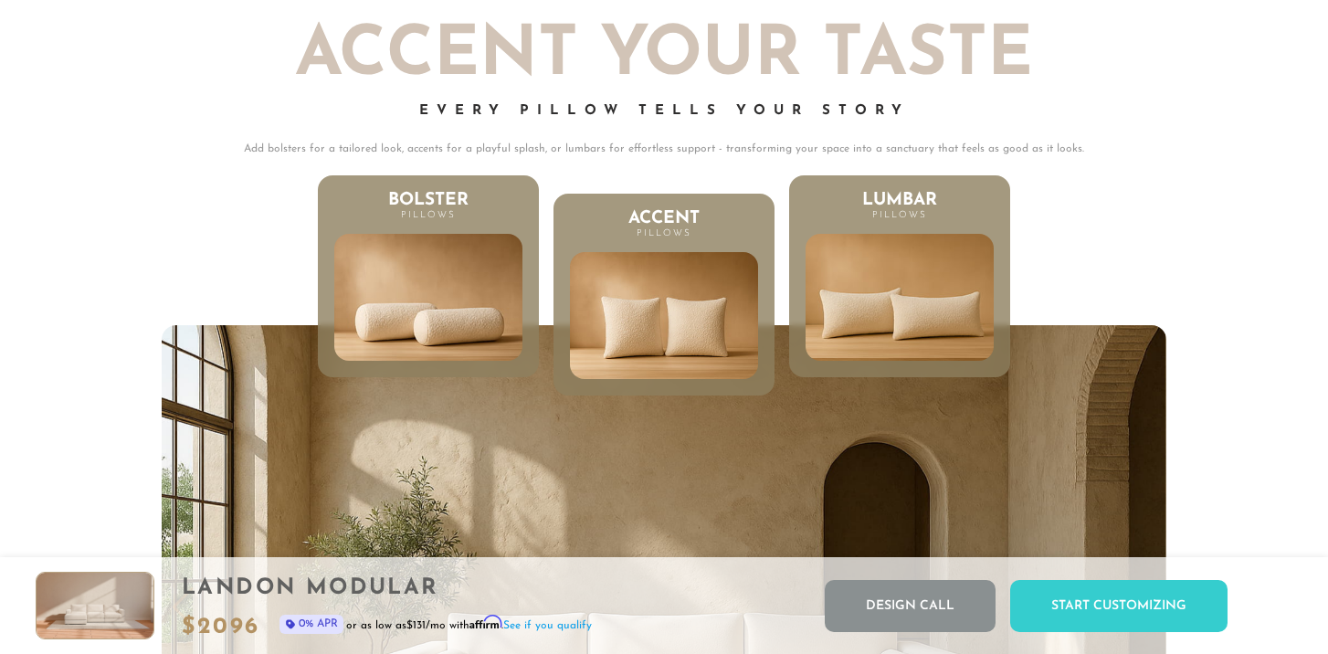
scroll to position [1, 1]
click at [923, 333] on img at bounding box center [899, 297] width 226 height 152
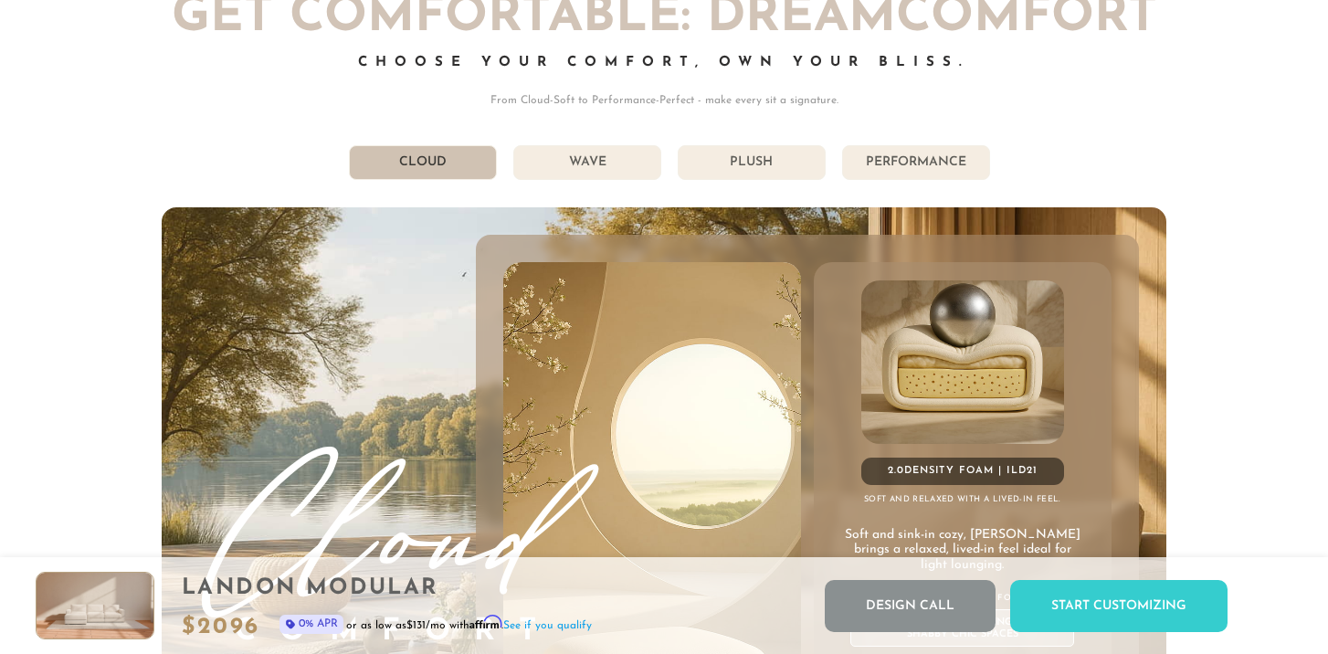
scroll to position [9693, 0]
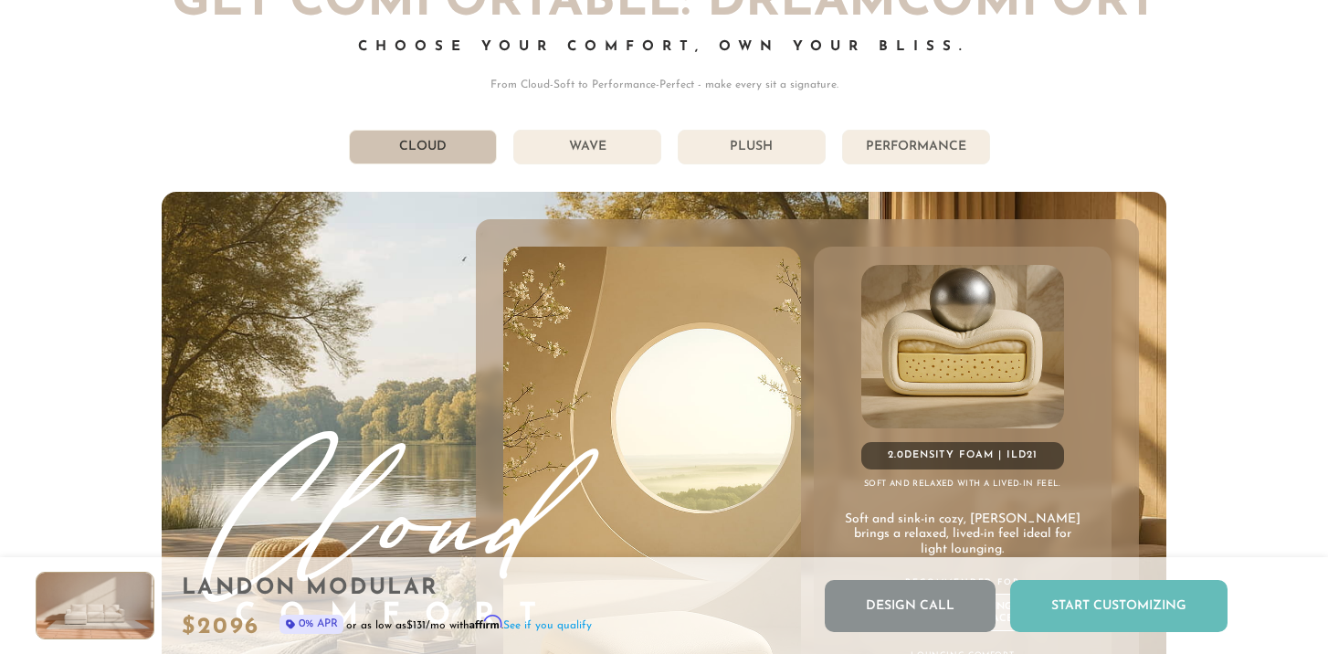
click at [1077, 613] on div "Start Customizing" at bounding box center [1118, 606] width 217 height 52
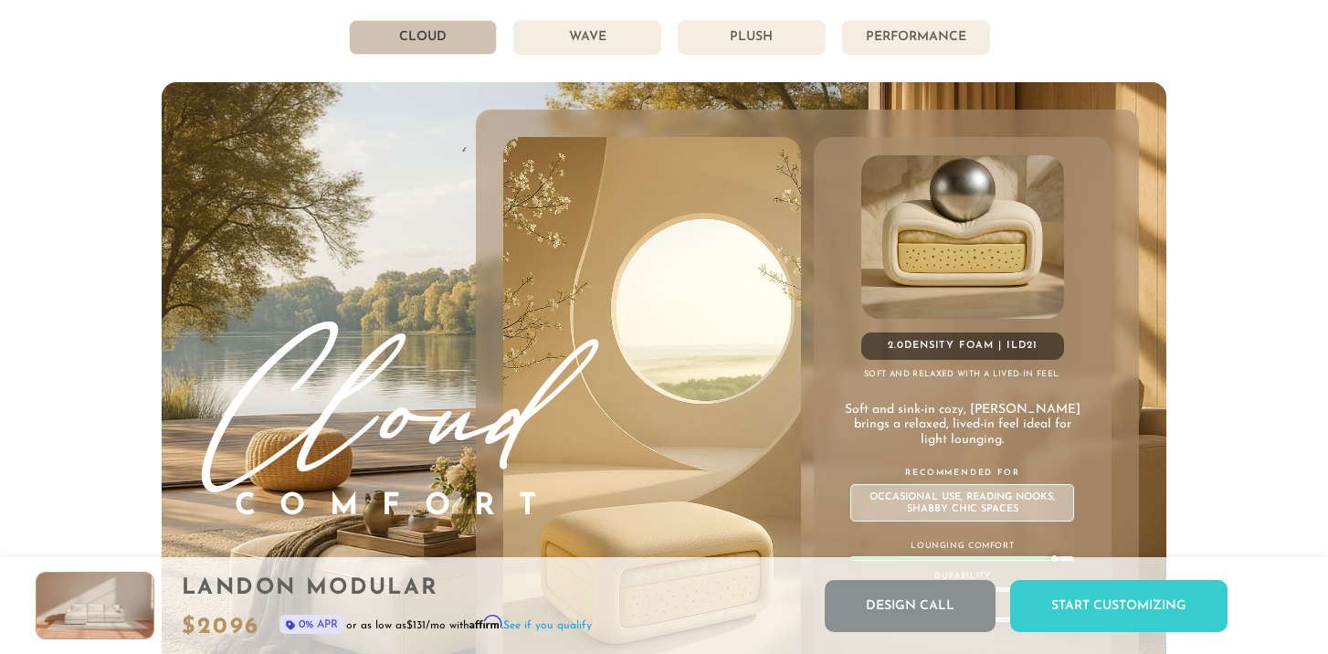
scroll to position [9822, 0]
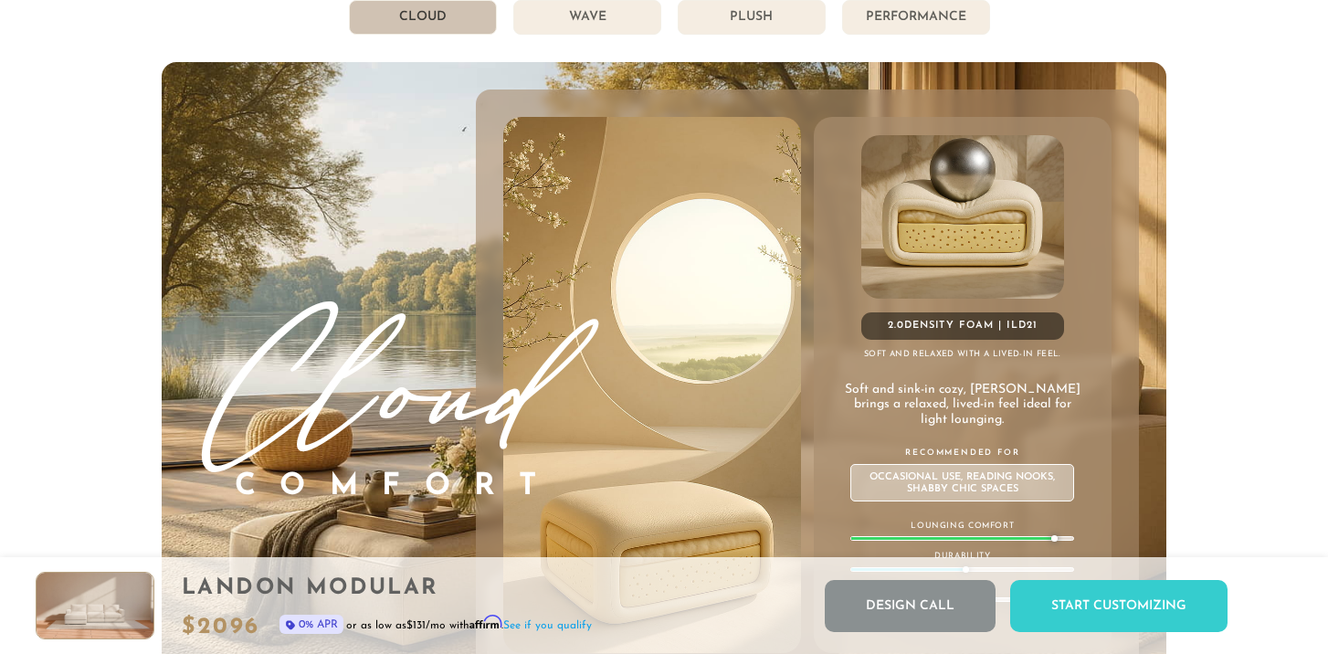
click at [608, 9] on li "Wave" at bounding box center [587, 17] width 148 height 35
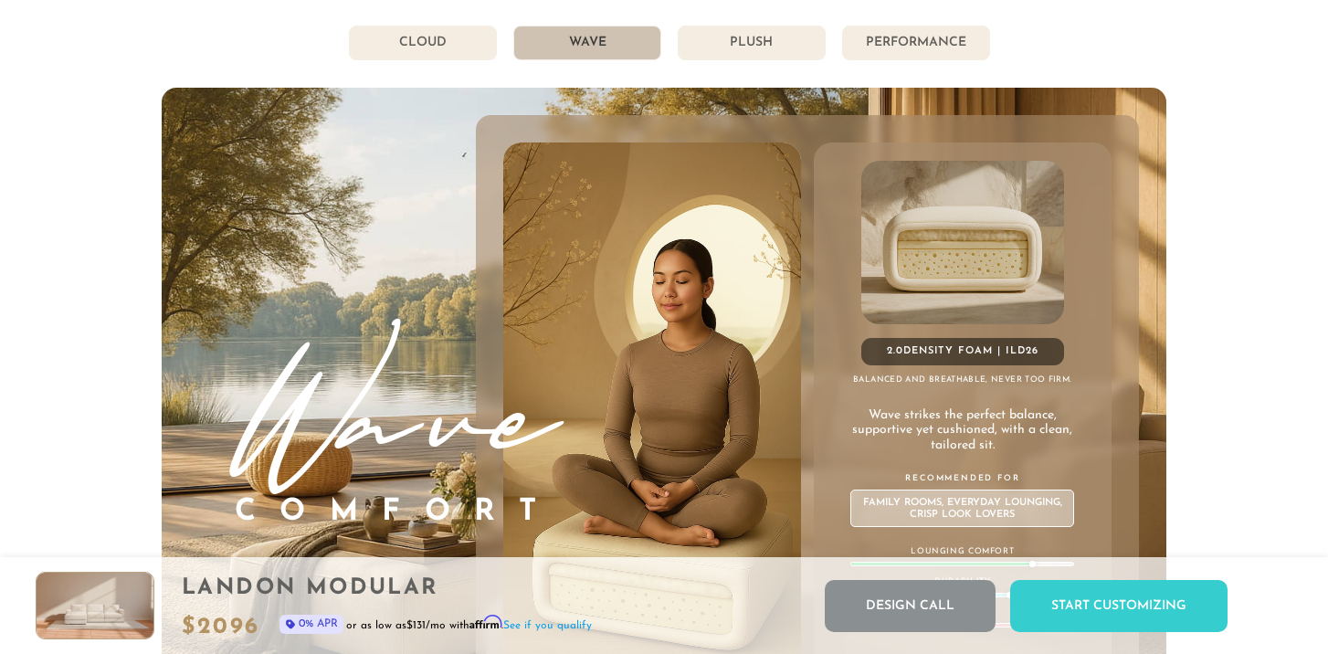
scroll to position [9794, 0]
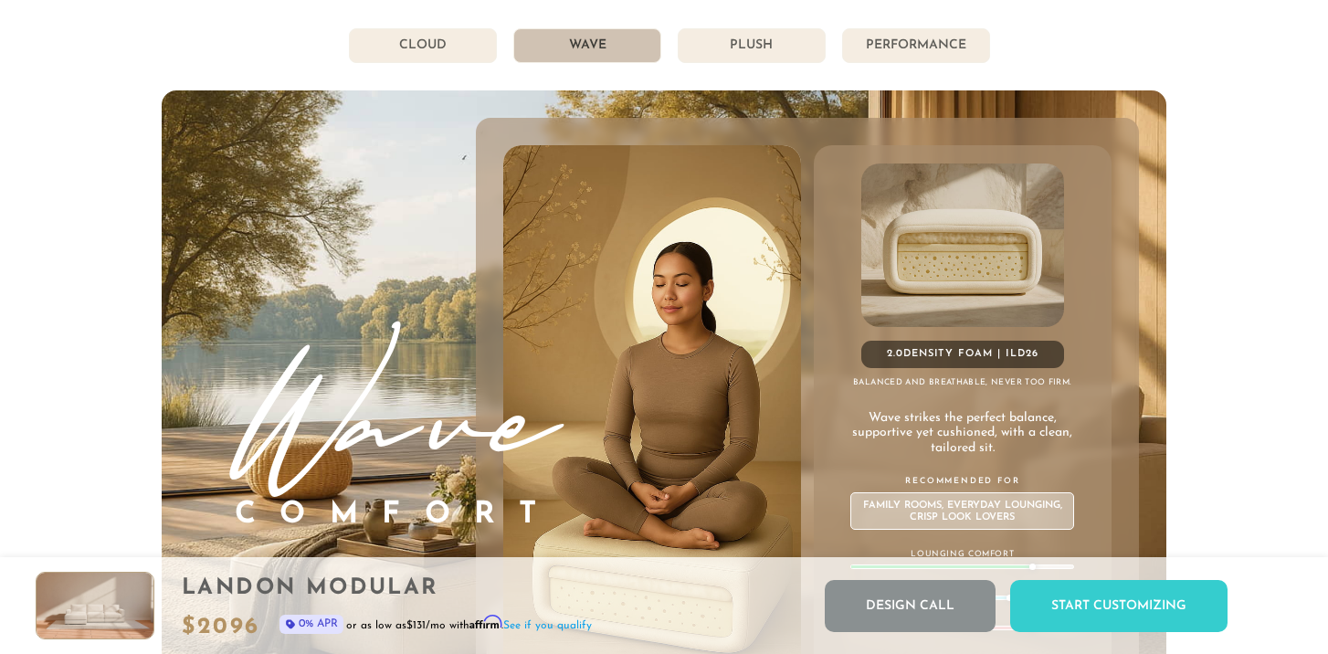
click at [474, 32] on li "Cloud" at bounding box center [423, 45] width 148 height 35
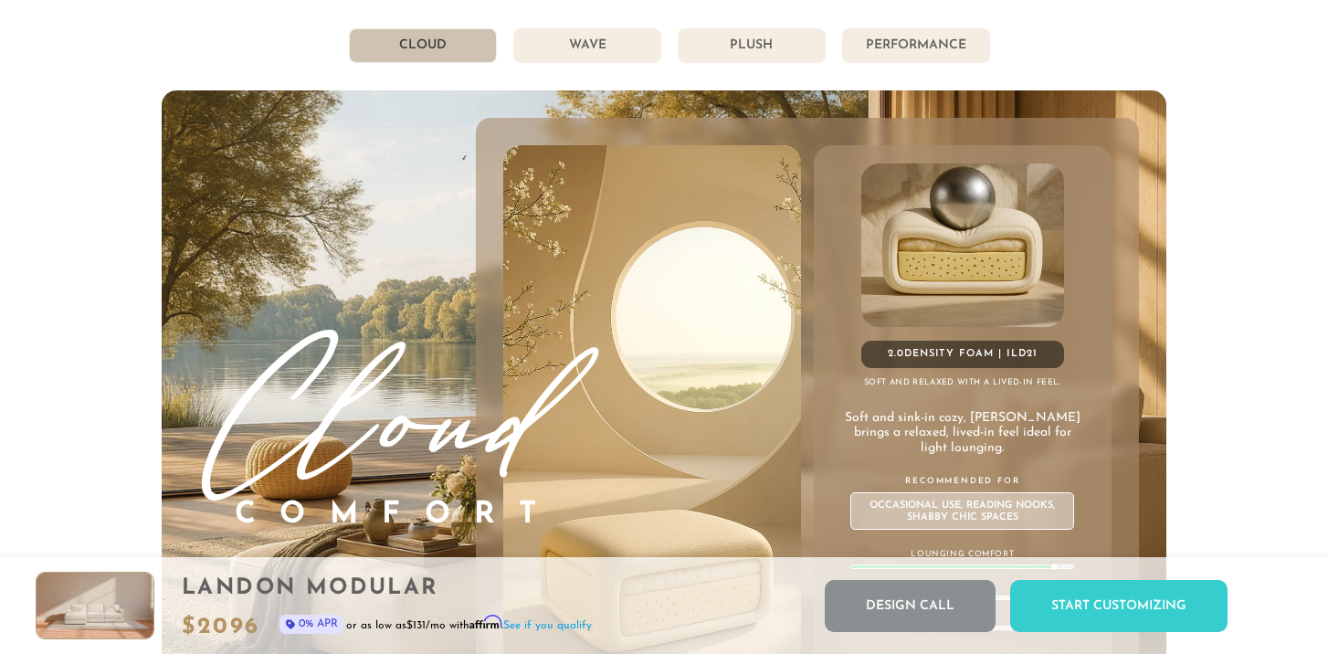
click at [657, 54] on li "Wave" at bounding box center [587, 45] width 148 height 35
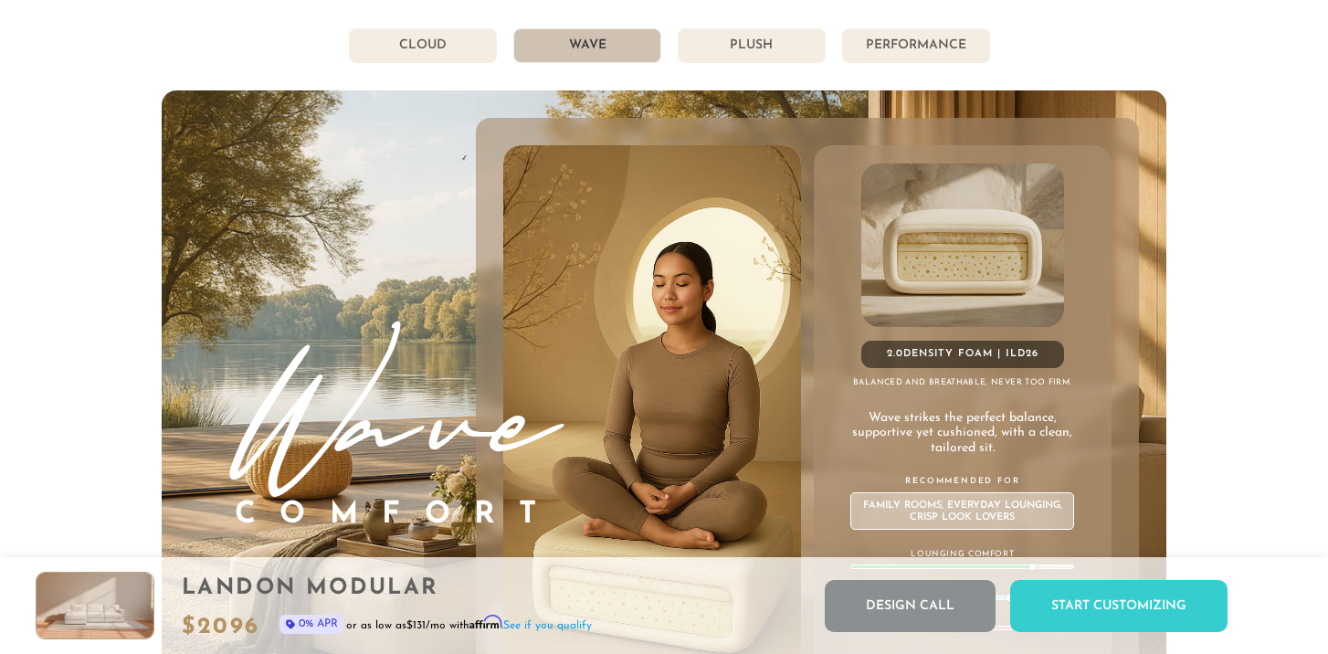
click at [750, 45] on li "Plush" at bounding box center [752, 45] width 148 height 35
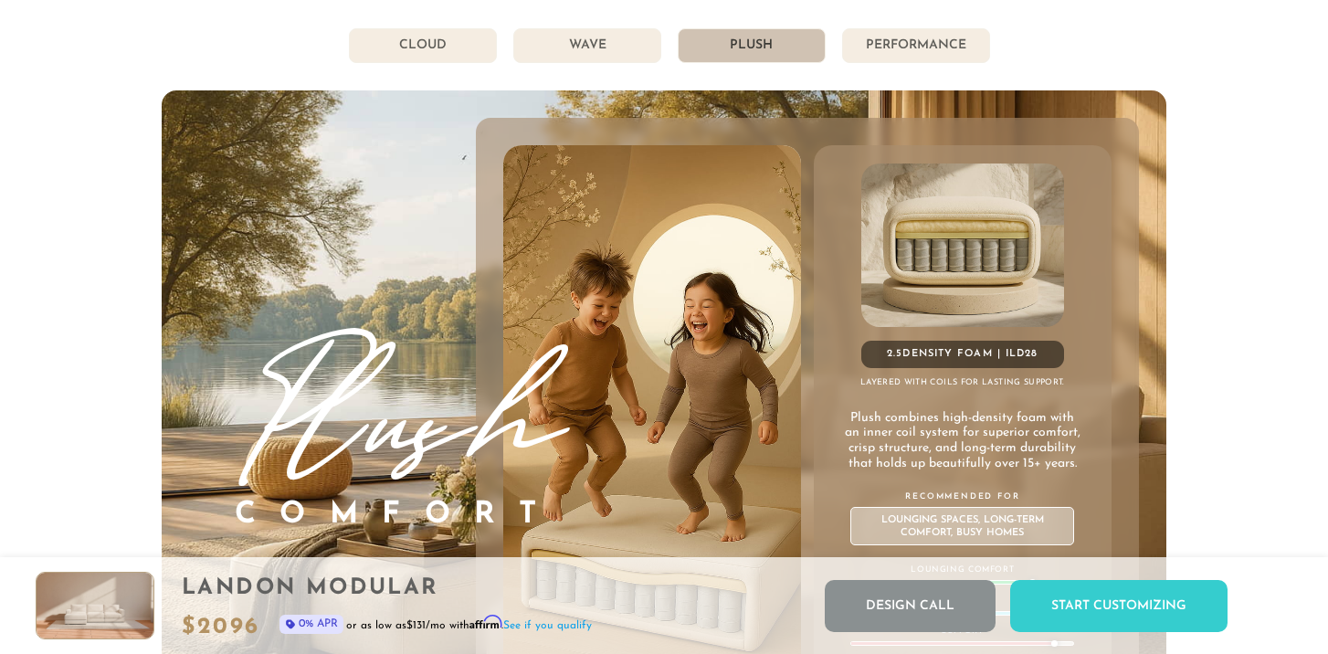
click at [884, 46] on li "Performance" at bounding box center [916, 45] width 148 height 35
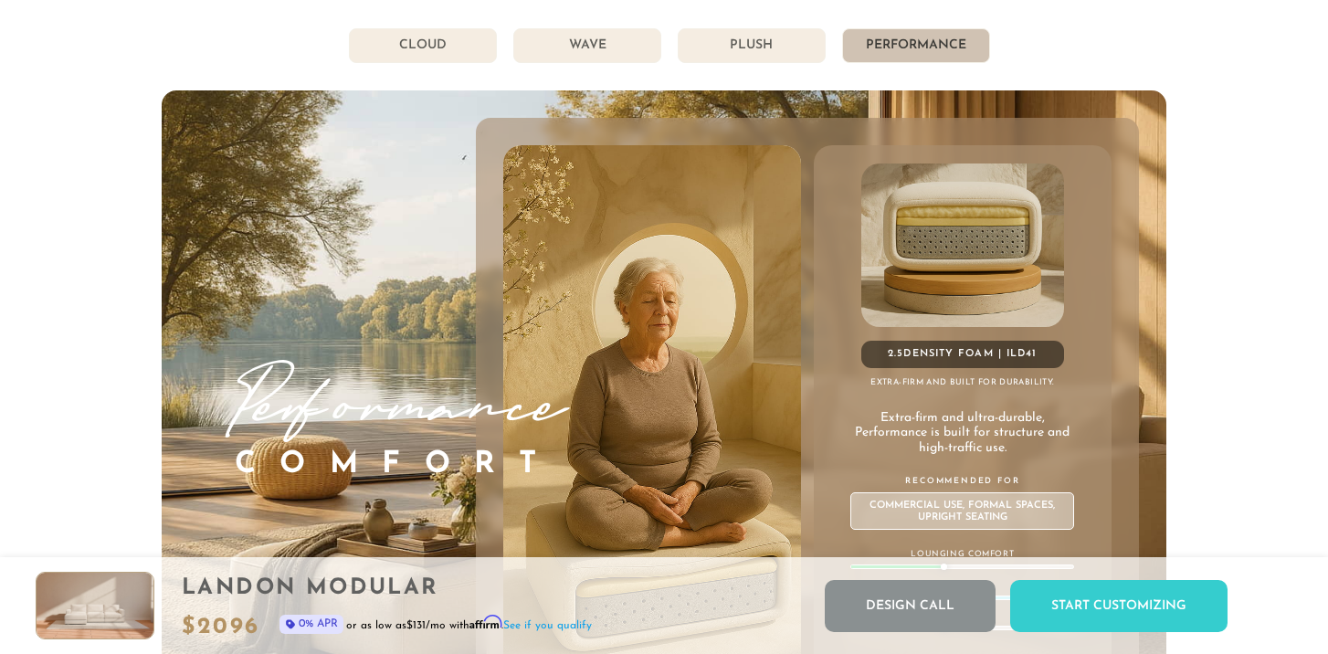
click at [615, 51] on li "Wave" at bounding box center [587, 45] width 148 height 35
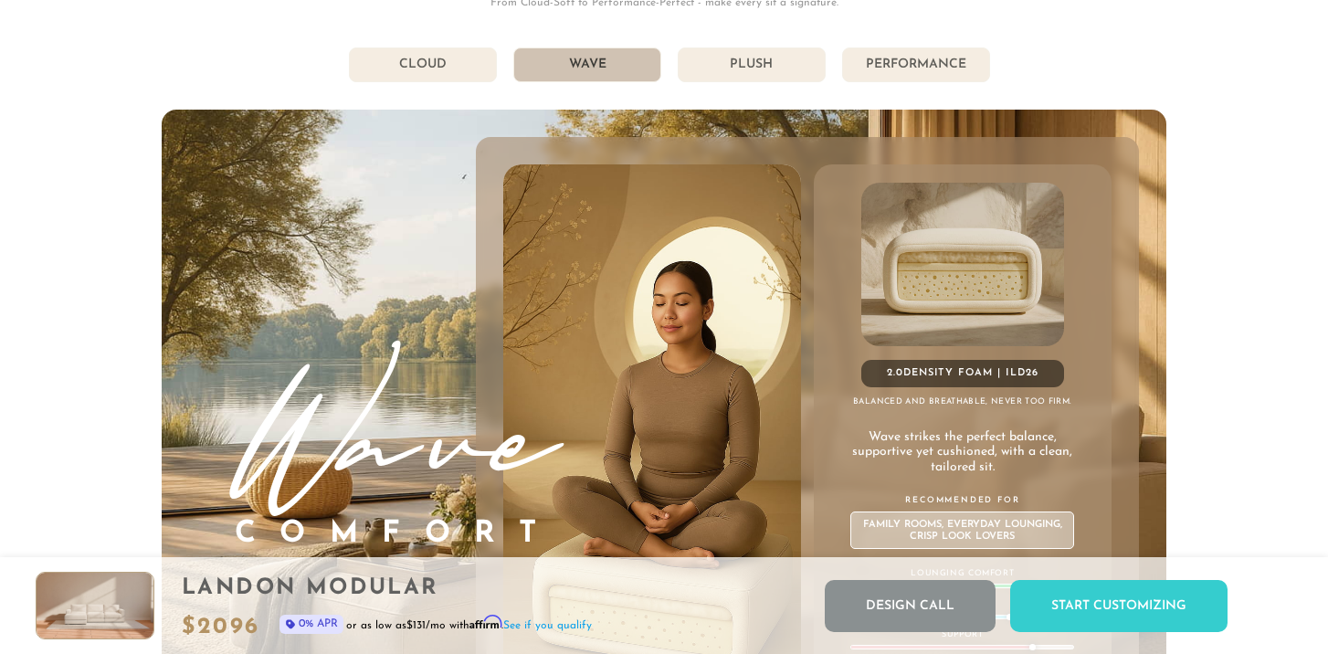
scroll to position [9773, 0]
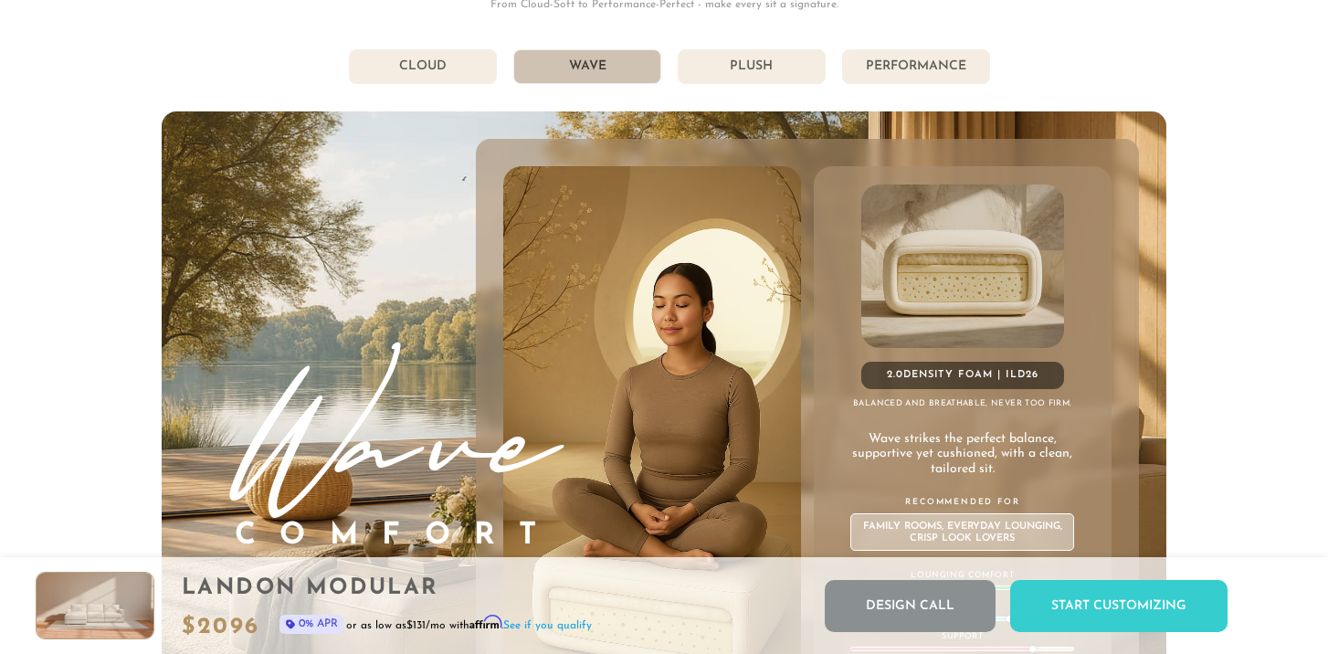
click at [759, 65] on li "Plush" at bounding box center [752, 66] width 148 height 35
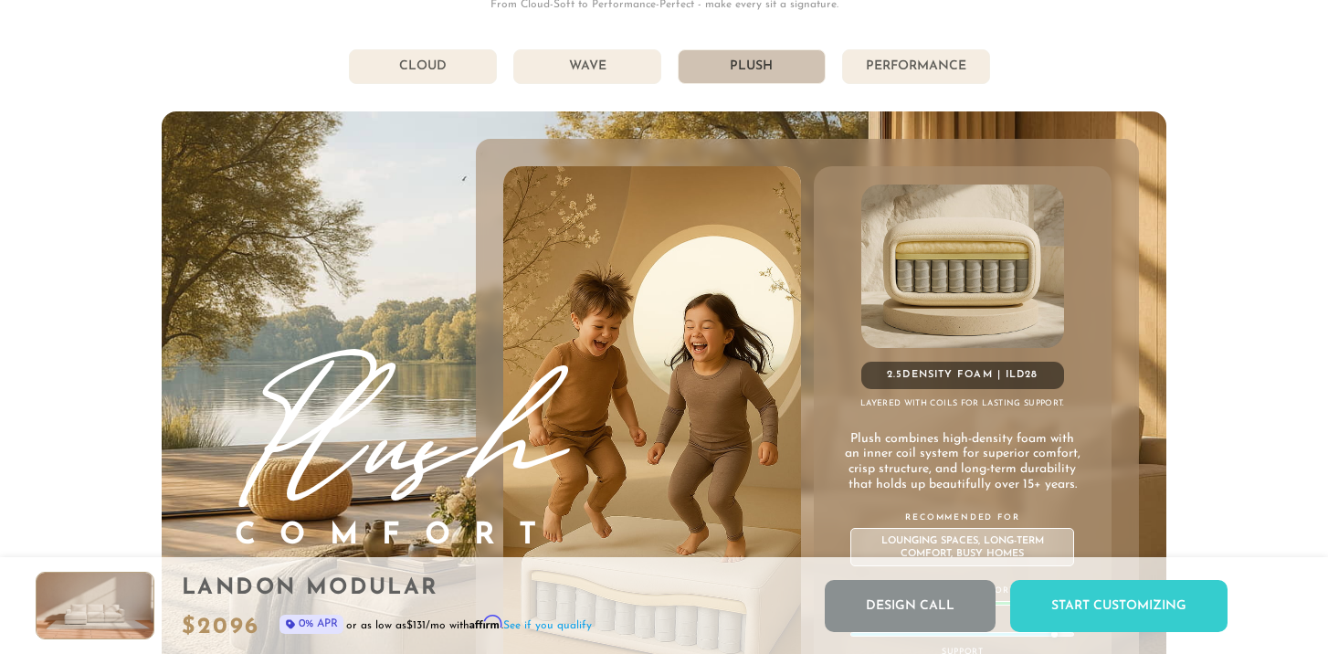
click at [878, 72] on li "Performance" at bounding box center [916, 66] width 148 height 35
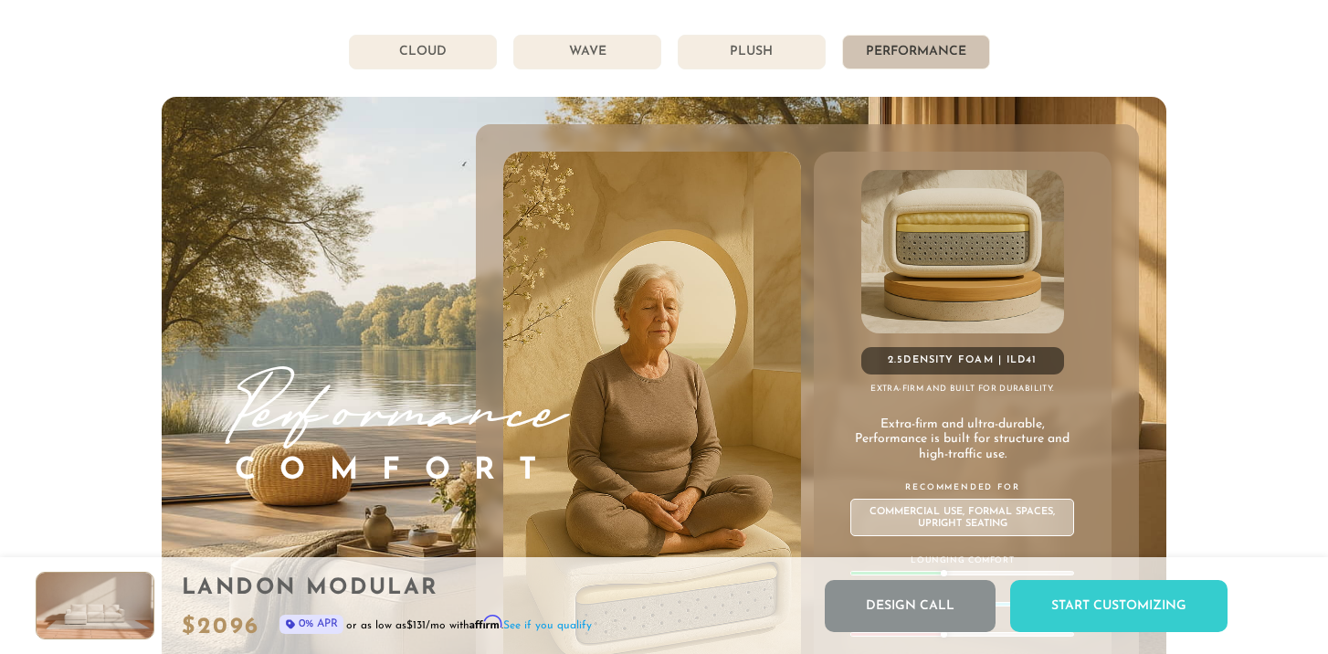
scroll to position [9787, 0]
click at [786, 46] on li "Plush" at bounding box center [752, 53] width 148 height 35
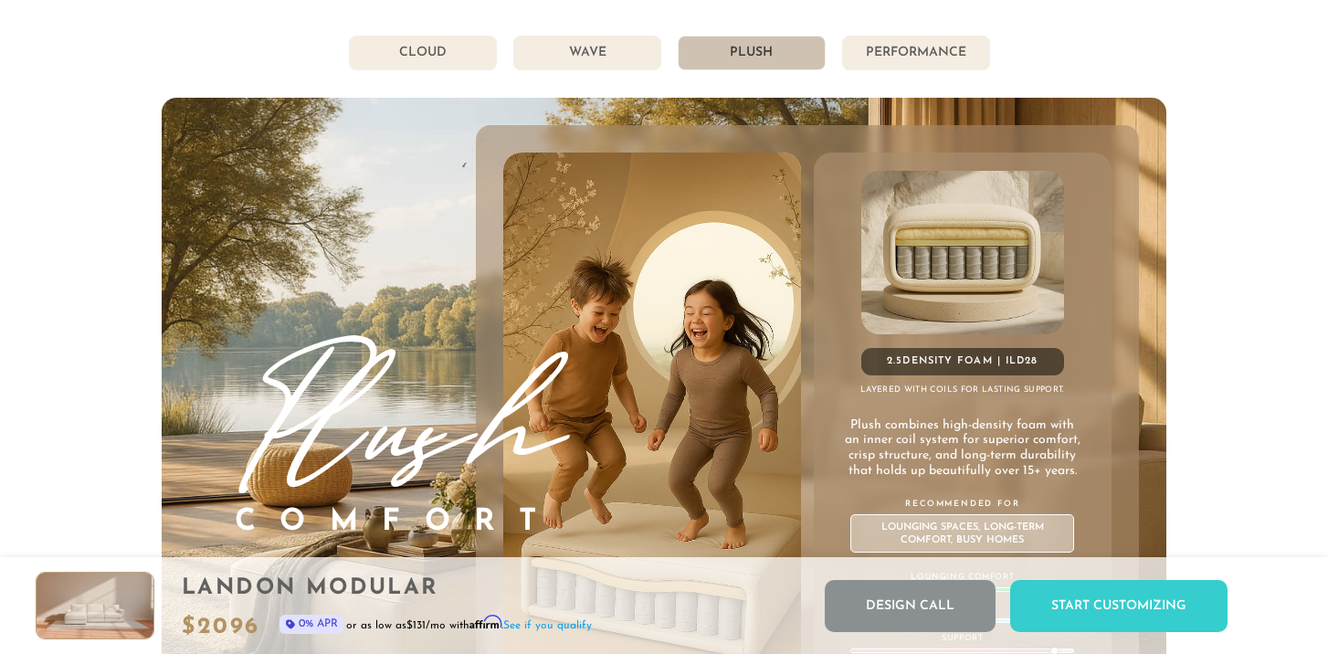
click at [582, 47] on li "Wave" at bounding box center [587, 53] width 148 height 35
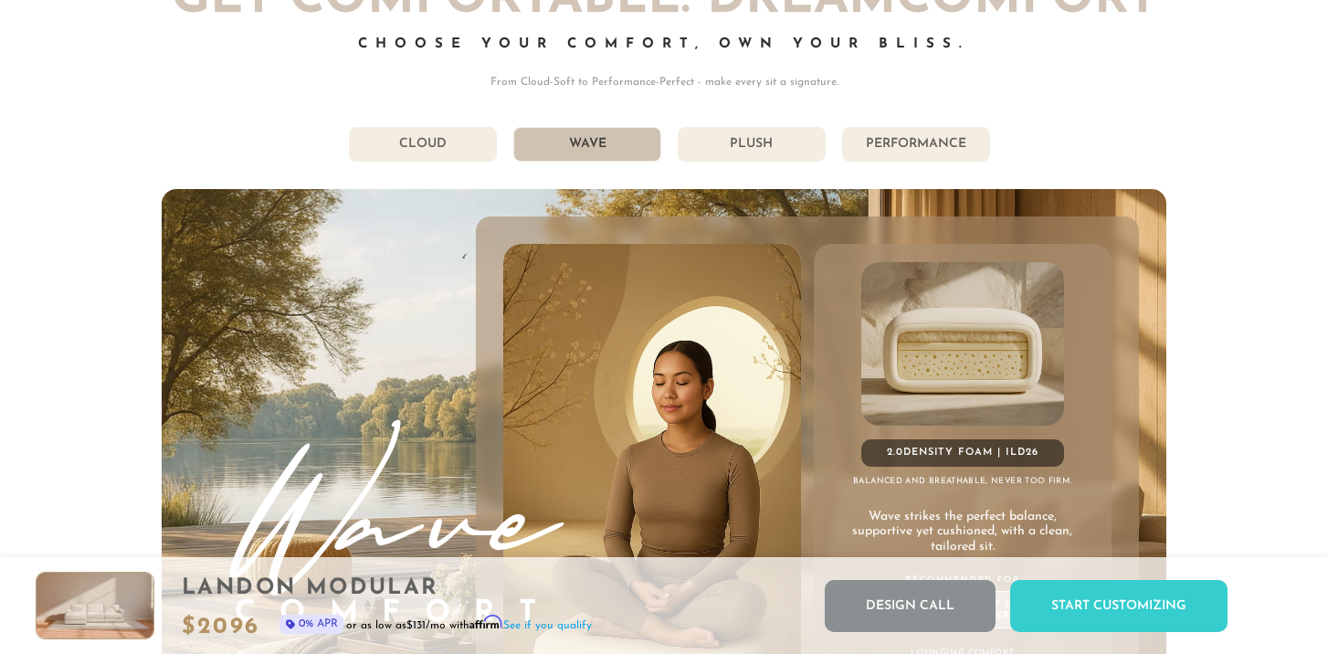
scroll to position [9630, 0]
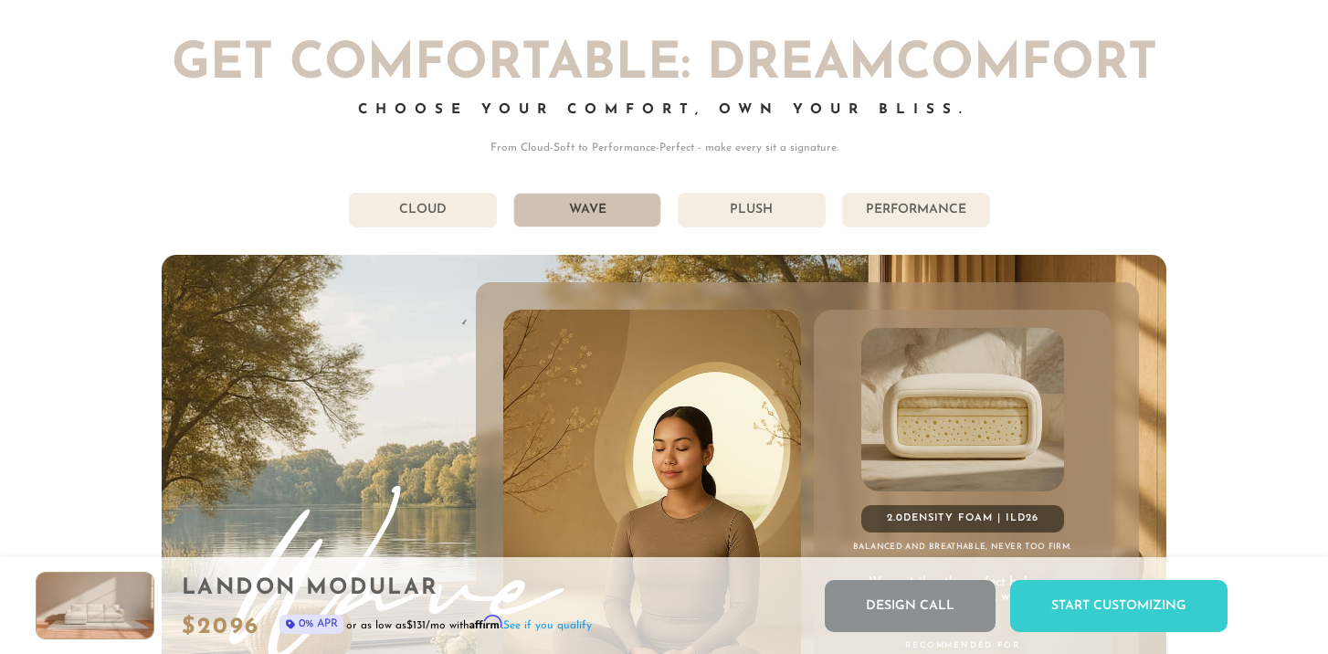
click at [724, 233] on div "Get Comfortable: DreamComfort Choose Your Comfort, Own Your Bliss. From Cloud-S…" at bounding box center [664, 470] width 1004 height 860
click at [734, 217] on li "Plush" at bounding box center [752, 210] width 148 height 35
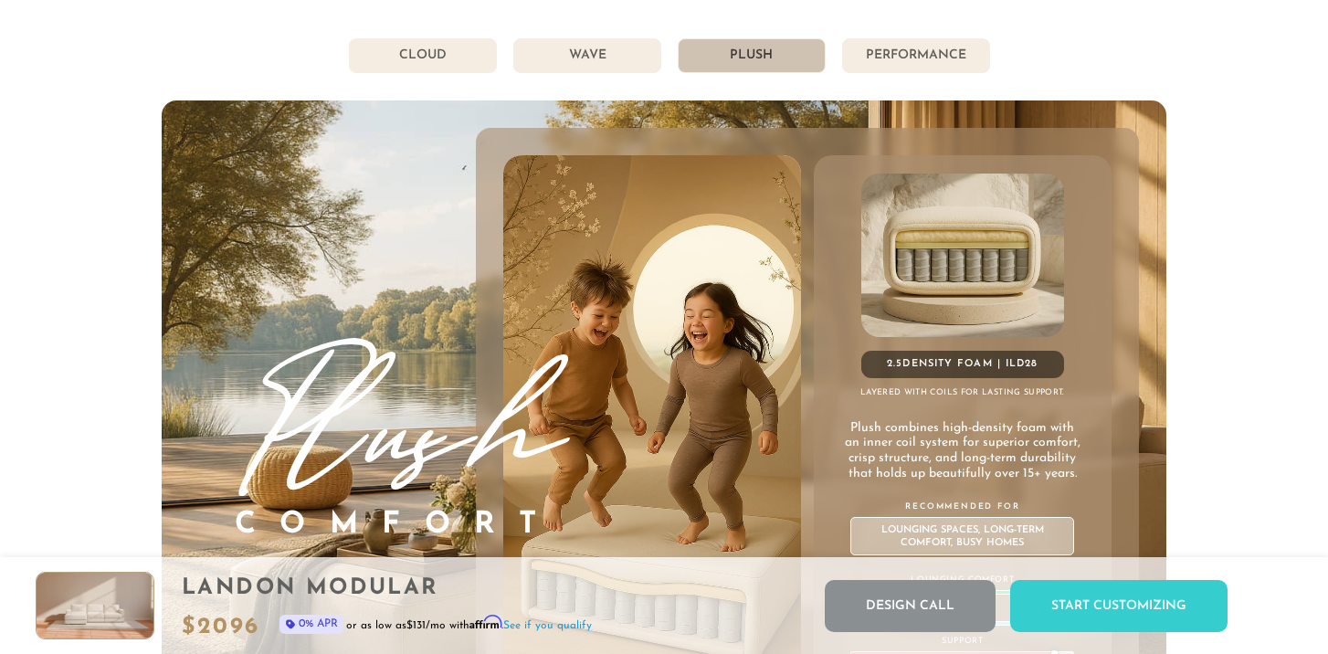
scroll to position [9783, 0]
click at [875, 61] on li "Performance" at bounding box center [916, 56] width 148 height 35
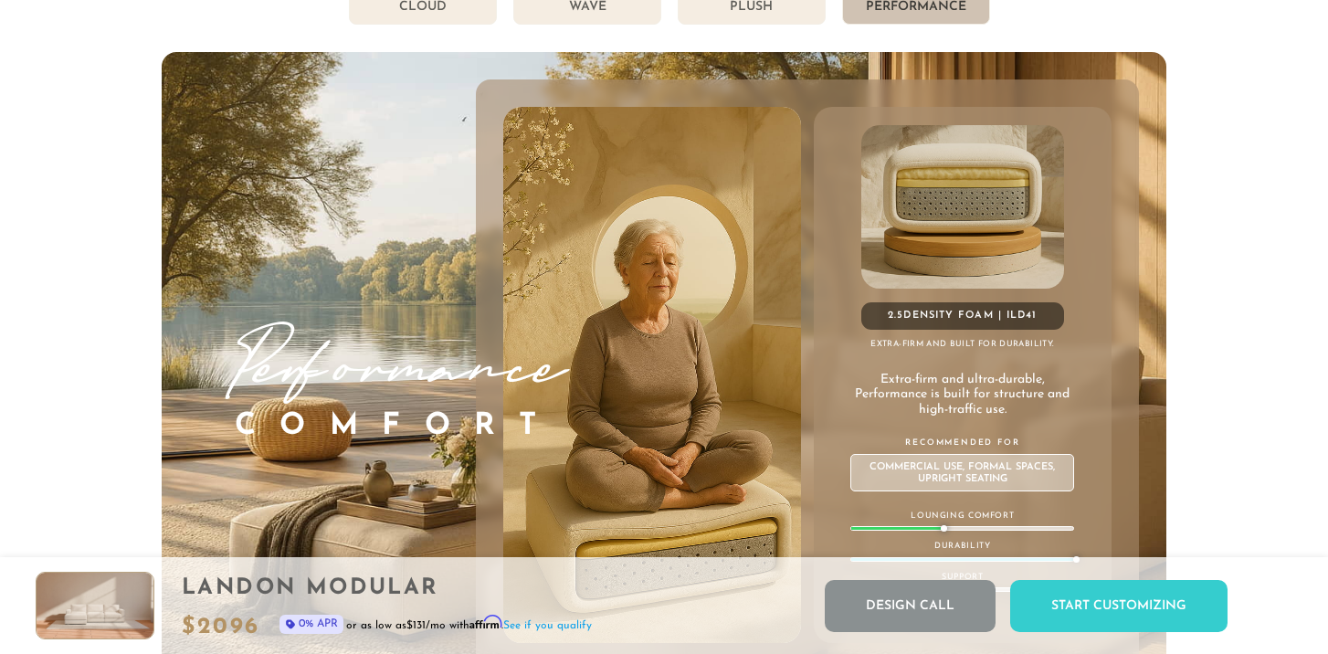
scroll to position [9819, 0]
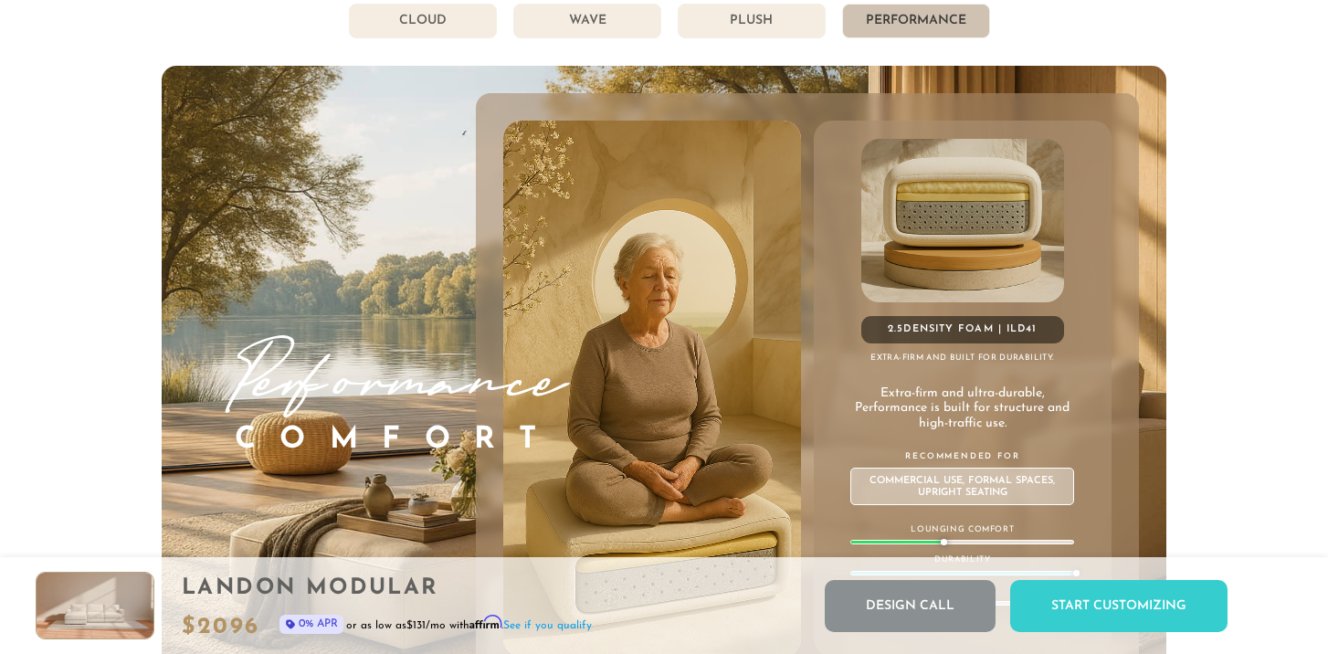
click at [789, 27] on li "Plush" at bounding box center [752, 21] width 148 height 35
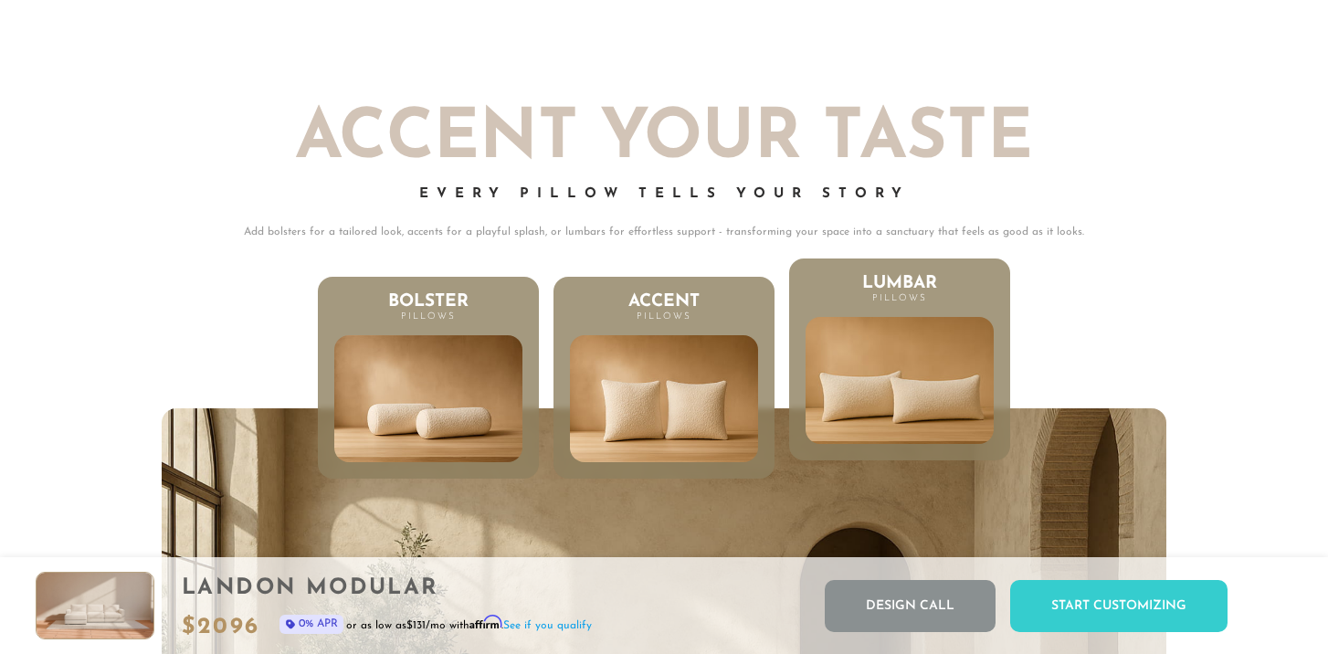
scroll to position [8403, 0]
